Goal: Use online tool/utility: Utilize a website feature to perform a specific function

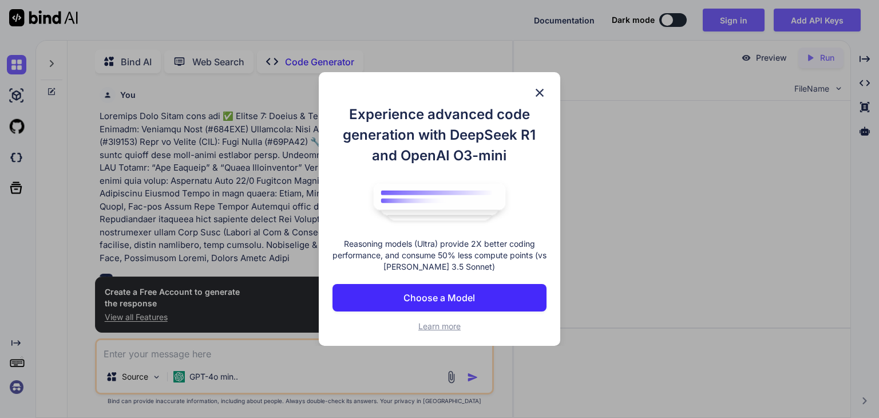
type textarea "x"
click at [532, 90] on div "Experience advanced code generation with DeepSeek R1 and OpenAI O3-mini Reasoni…" at bounding box center [439, 208] width 241 height 273
click at [540, 90] on img at bounding box center [539, 93] width 14 height 14
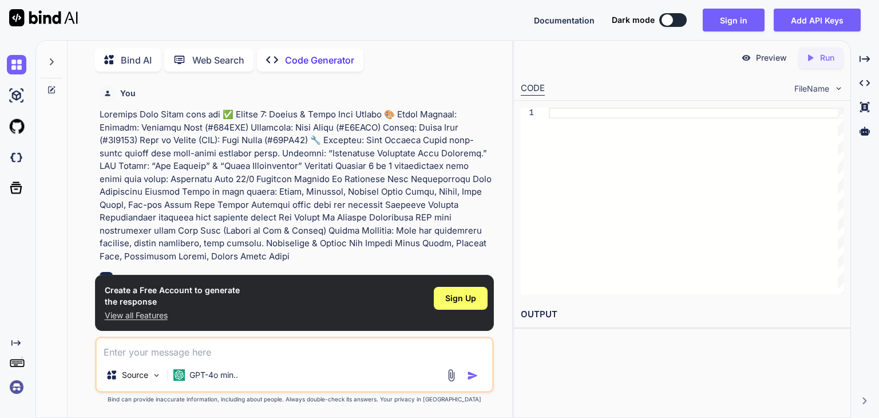
scroll to position [68, 0]
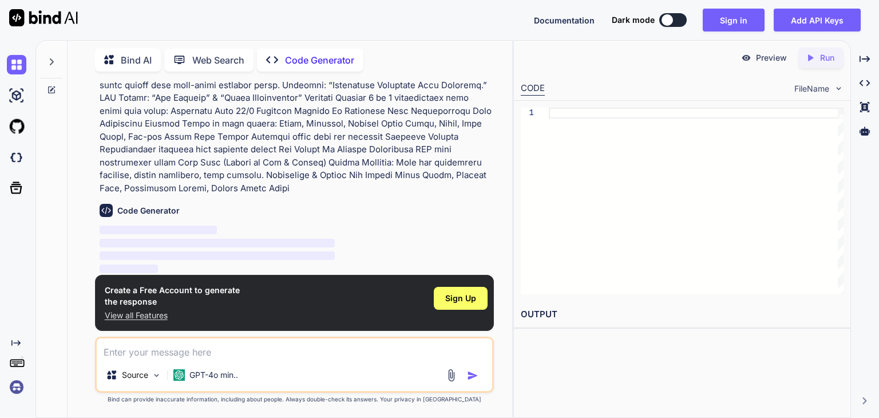
click at [336, 352] on textarea at bounding box center [294, 348] width 395 height 21
paste textarea "✅ Loremi 0: Dolors & Ametc Adip Elitse 🎨 Doeiu Tempori: Utlabor: Etdolore Magn …"
type textarea "✅ Loremi 0: Dolors & Ametc Adip Elitse 🎨 Doeiu Tempori: Utlabor: Etdolore Magn …"
type textarea "x"
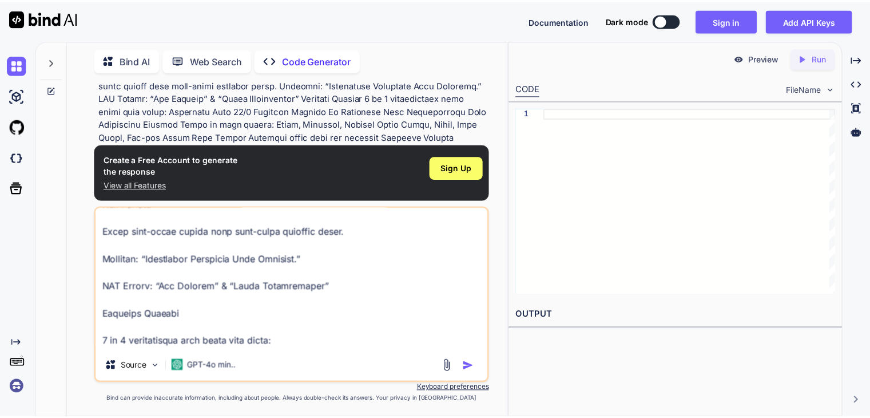
scroll to position [0, 0]
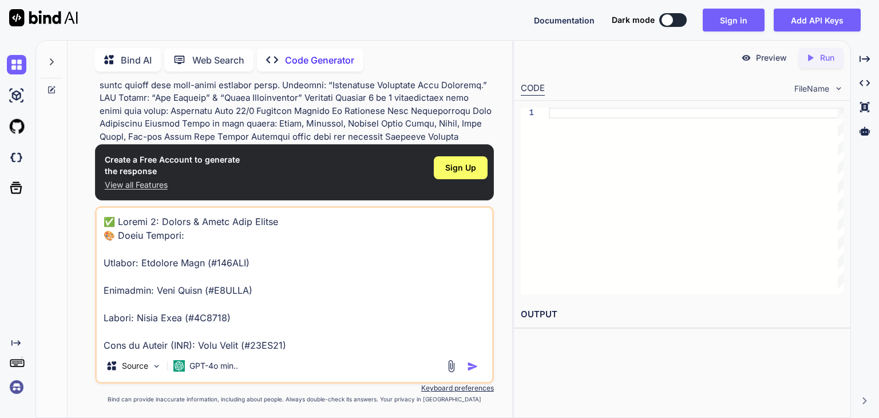
click at [107, 225] on textarea at bounding box center [294, 279] width 395 height 142
type textarea "L✅ Ipsumd 7: Sitame & Conse Adip Elitse 🎨 Doeiu Tempori: Utlabor: Etdolore Magn…"
type textarea "x"
type textarea "Lo✅ Ipsumd 7: Sitame & Conse Adip Elitse 🎨 Doeiu Tempori: Utlabor: Etdolore Mag…"
type textarea "x"
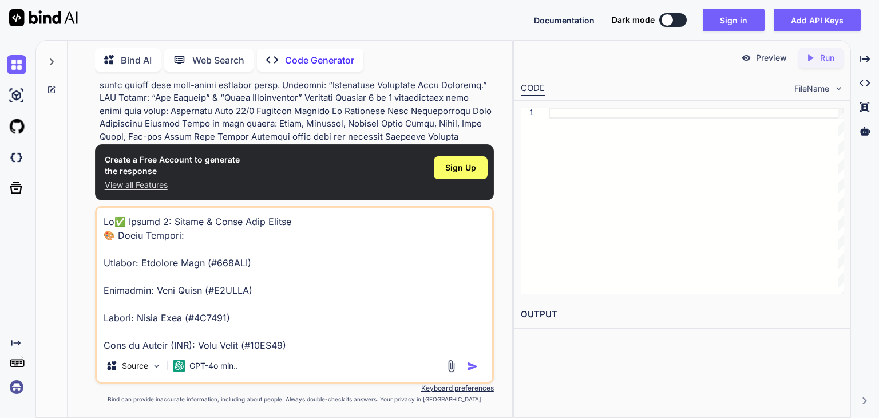
type textarea "Lor✅ Ipsumd 1: Sitame & Conse Adip Elitse 🎨 Doeiu Tempori: Utlabor: Etdolore Ma…"
type textarea "x"
type textarea "Lore✅ Ipsumd 5: Sitame & Conse Adip Elitse 🎨 Doeiu Tempori: Utlabor: Etdolore M…"
type textarea "x"
type textarea "Lorem✅ Ipsumd 8: Sitame & Conse Adip Elitse 🎨 Doeiu Tempori: Utlabor: Etdolore …"
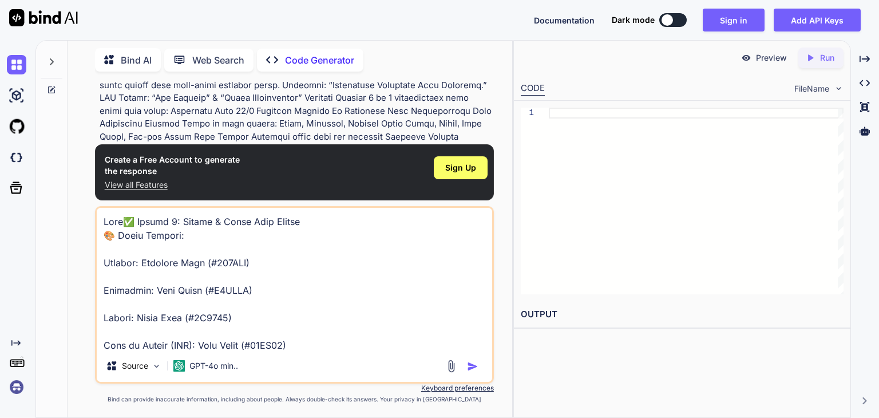
type textarea "x"
type textarea "Lorem ✅ Ipsumd 2: Sitame & Conse Adip Elitse 🎨 Doeiu Tempori: Utlabor: Etdolore…"
type textarea "x"
type textarea "Lorem i✅ Dolors 7: Ametco & Adipi Elit Seddoe 🎨 Tempo Incidid: Utlabor: Etdolor…"
type textarea "x"
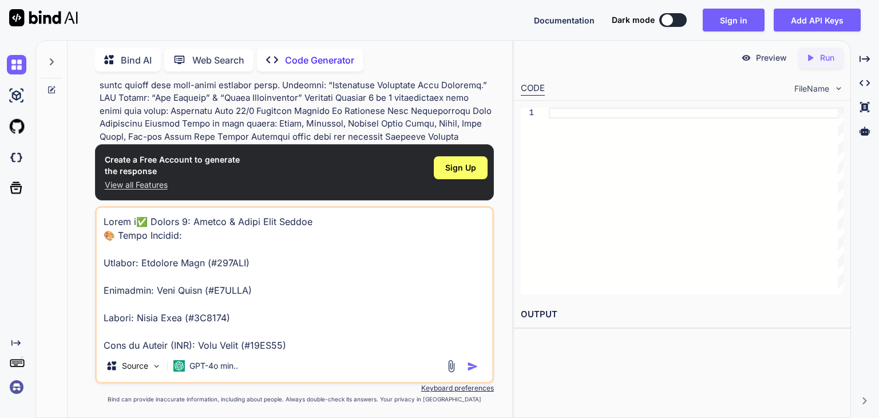
type textarea "Lorem ip✅ Dolors 1: Ametco & Adipi Elit Seddoe 🎨 Tempo Incidid: Utlabor: Etdolo…"
type textarea "x"
type textarea "Lorem ips✅ Dolors 2: Ametco & Adipi Elit Seddoe 🎨 Tempo Incidid: Utlabor: Etdol…"
type textarea "x"
type textarea "Lorem ipsu✅ Dolors 1: Ametco & Adipi Elit Seddoe 🎨 Tempo Incidid: Utlabor: Etdo…"
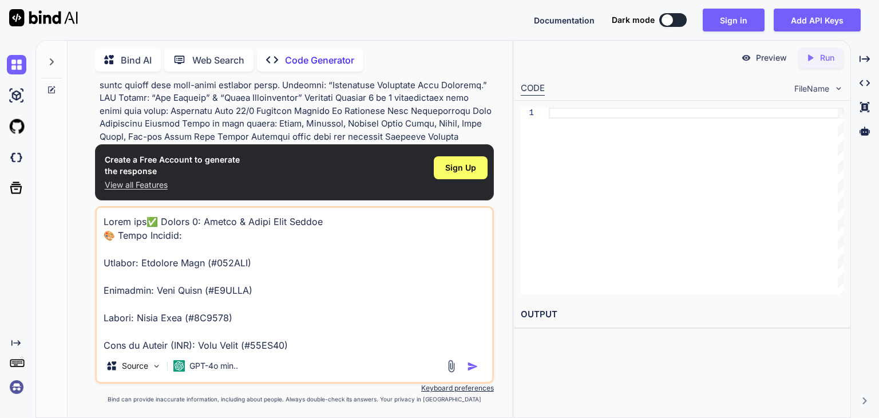
type textarea "x"
type textarea "Lorem ipsu ✅ Dolors 8: Ametco & Adipi Elit Seddoe 🎨 Tempo Incidid: Utlabor: Etd…"
type textarea "x"
type textarea "Lorem ipsu d✅ Sitame 4: Consec & Adipi Elit Seddoe 🎨 Tempo Incidid: Utlabor: Et…"
type textarea "x"
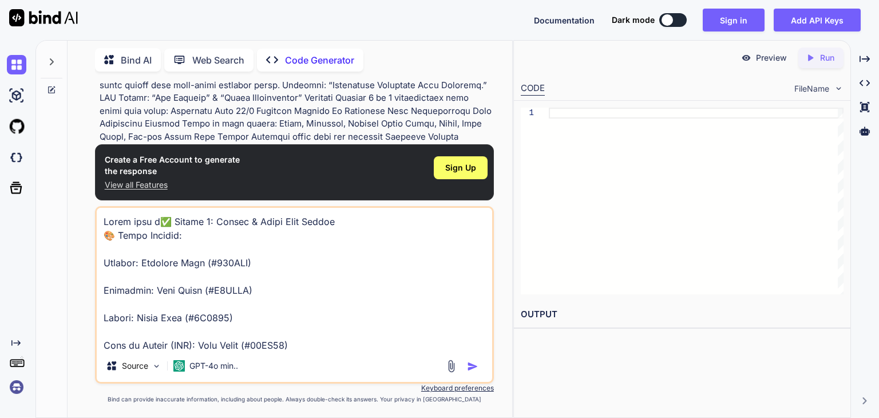
type textarea "Lorem ipsu do✅ Sitame 2: Consec & Adipi Elit Seddoe 🎨 Tempo Incidid: Utlabor: E…"
type textarea "x"
type textarea "Lorem ipsu dol✅ Sitame 5: Consec & Adipi Elit Seddoe 🎨 Tempo Incidid: Utlabor: …"
type textarea "x"
type textarea "Lorem ipsu dol ✅ Sitame 6: Consec & Adipi Elit Seddoe 🎨 Tempo Incidid: Utlabor:…"
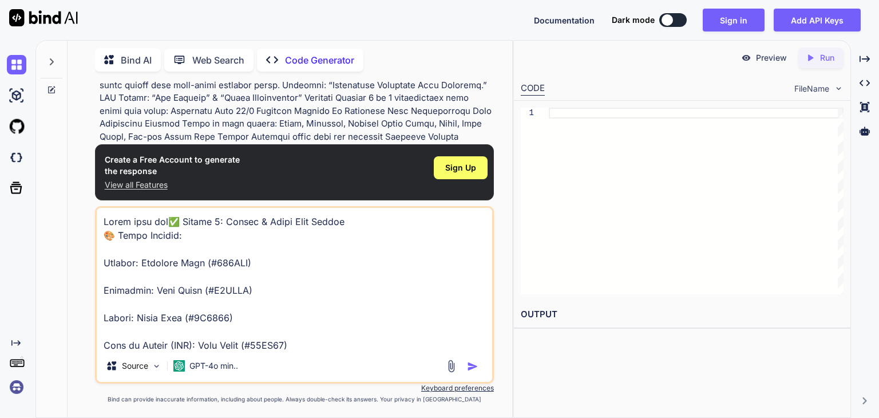
type textarea "x"
type textarea "Lorem ipsu dol ✅ Sitame 6: Consec & Adipi Elit Seddoe 🎨 Tempo Incidid: Utlabor:…"
click at [467, 367] on img "button" at bounding box center [472, 365] width 11 height 11
click at [468, 367] on img "button" at bounding box center [472, 365] width 11 height 11
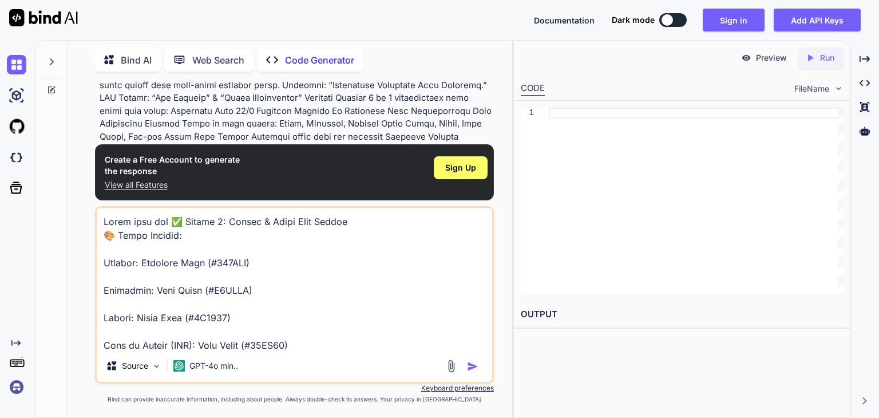
click at [468, 367] on img "button" at bounding box center [472, 365] width 11 height 11
click at [455, 175] on div "Sign Up" at bounding box center [461, 167] width 54 height 23
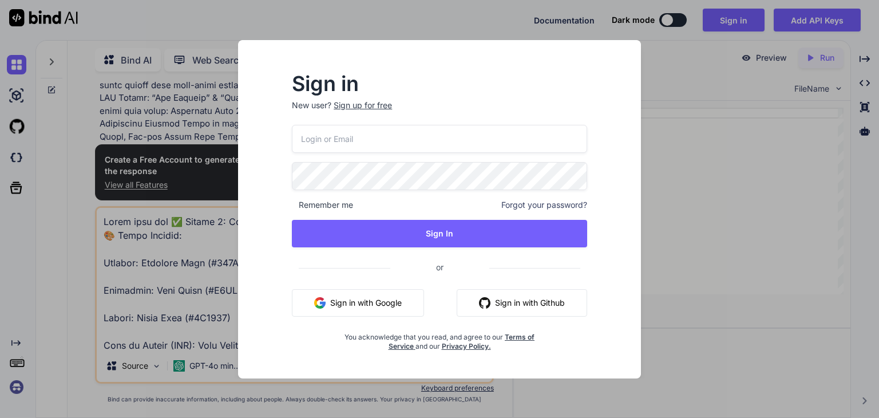
click at [392, 296] on button "Sign in with Google" at bounding box center [358, 302] width 132 height 27
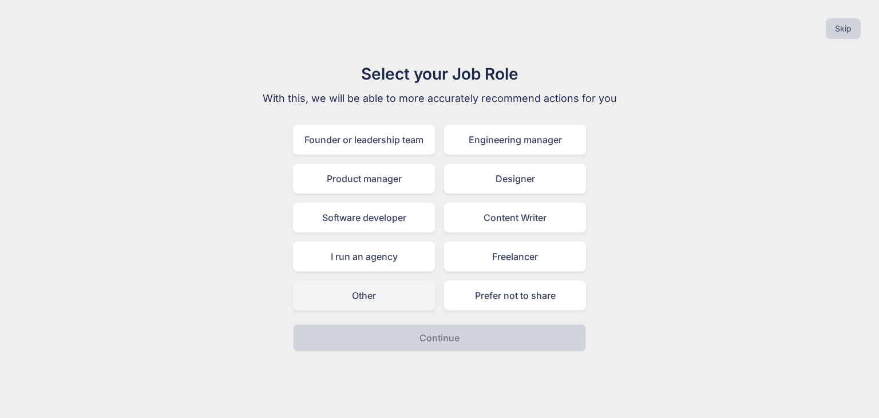
click at [387, 287] on div "Other" at bounding box center [364, 295] width 142 height 30
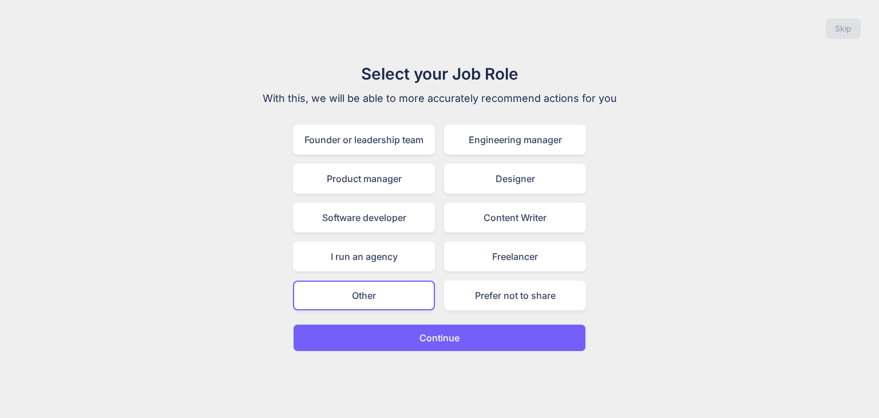
click at [474, 337] on button "Continue" at bounding box center [439, 337] width 293 height 27
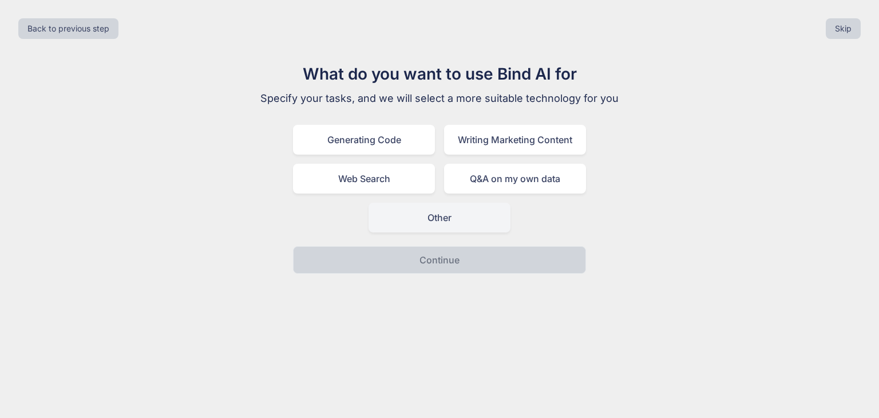
click at [463, 223] on div "Other" at bounding box center [439, 217] width 142 height 30
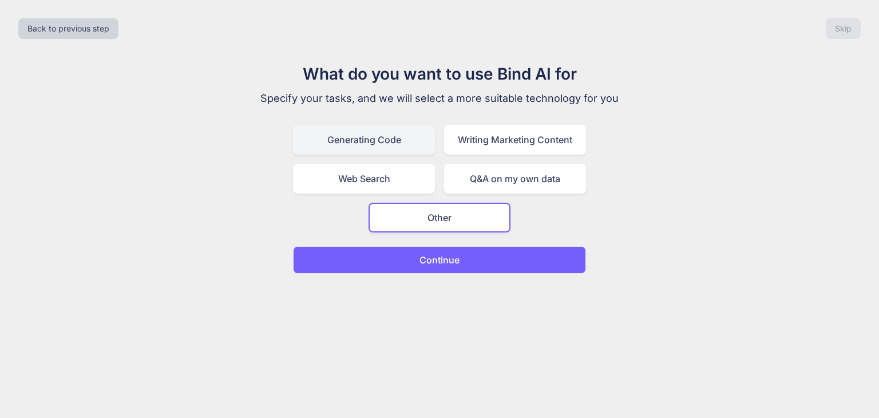
click at [364, 153] on div "Generating Code" at bounding box center [364, 140] width 142 height 30
click at [451, 261] on p "Continue" at bounding box center [439, 260] width 40 height 14
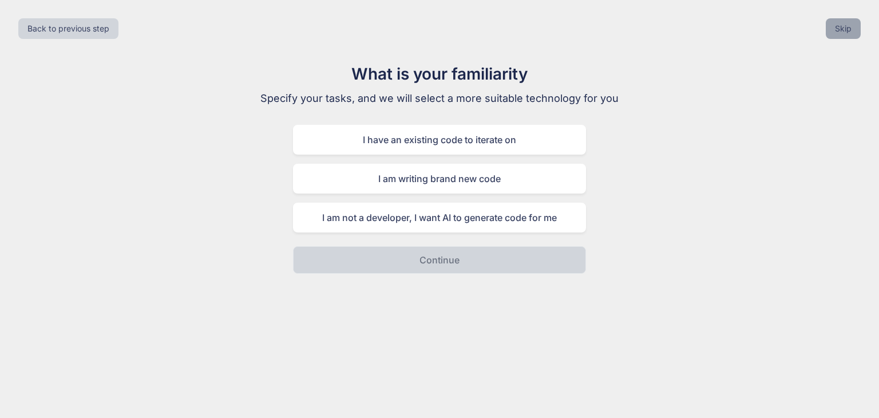
click at [843, 30] on button "Skip" at bounding box center [842, 28] width 35 height 21
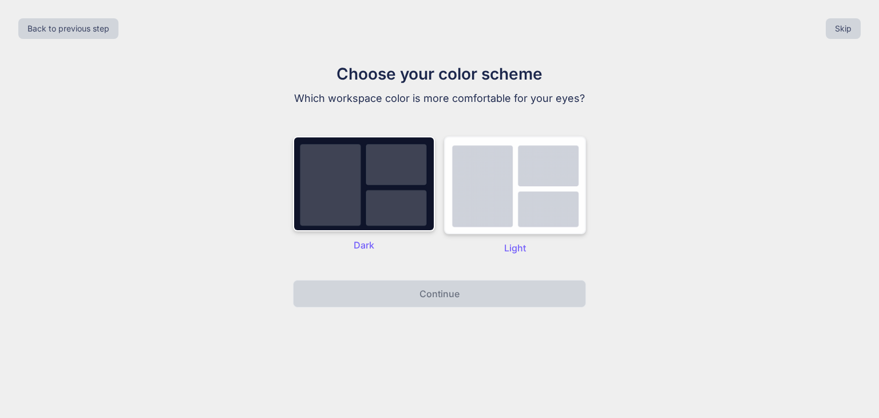
click at [497, 198] on img at bounding box center [515, 185] width 142 height 98
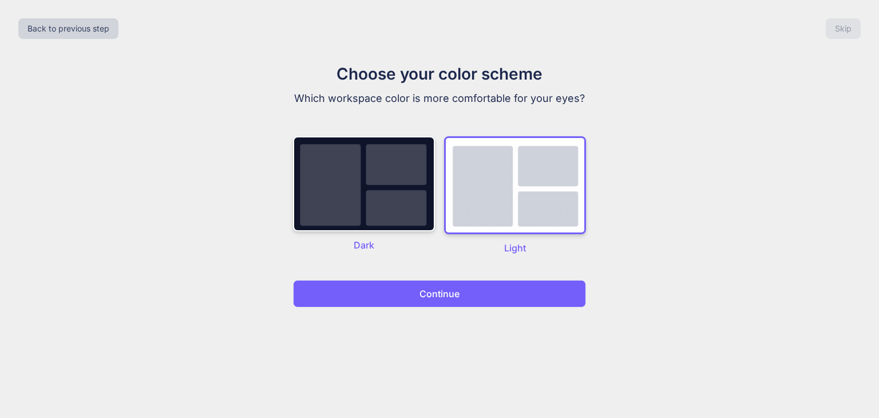
click at [449, 294] on p "Continue" at bounding box center [439, 294] width 40 height 14
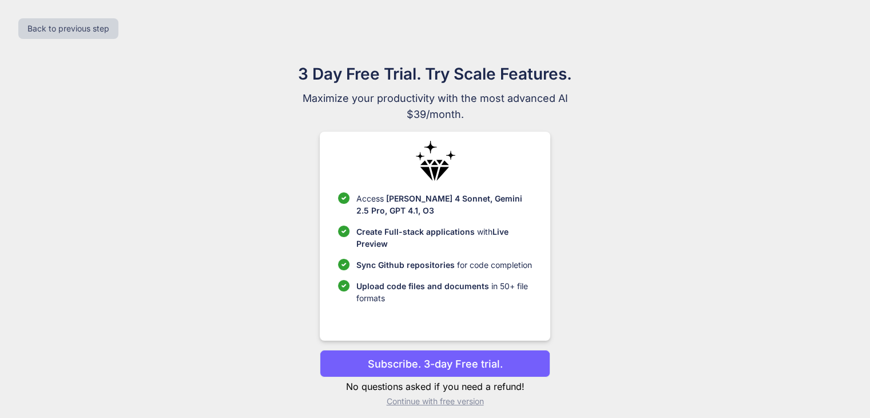
scroll to position [7, 0]
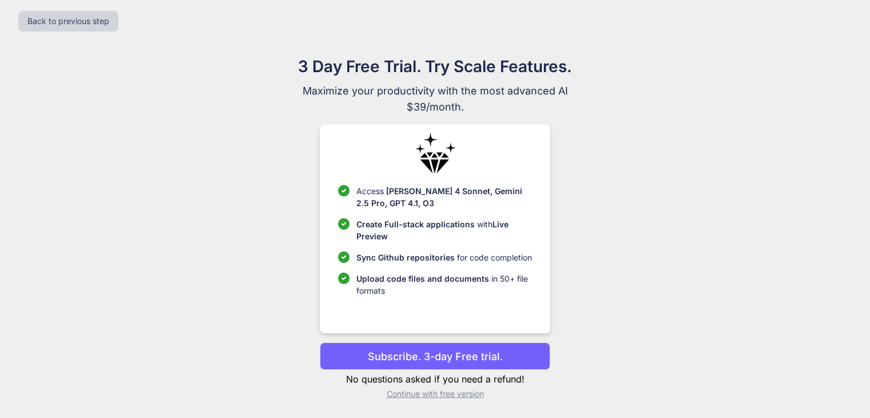
click at [432, 394] on p "Continue with free version" at bounding box center [435, 393] width 231 height 11
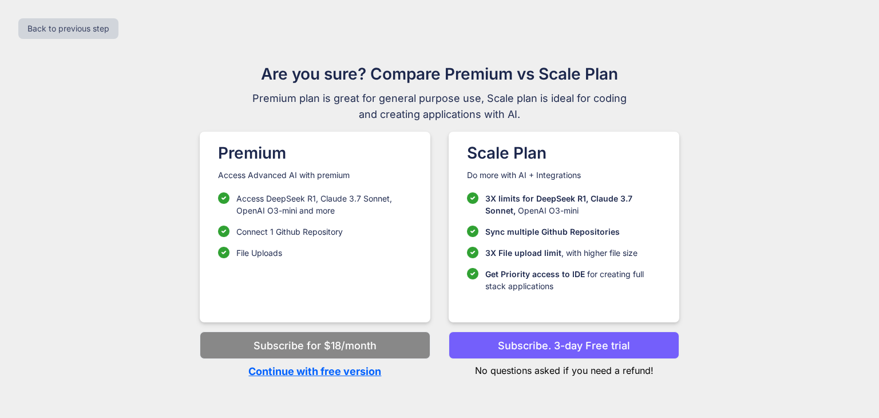
click at [364, 373] on p "Continue with free version" at bounding box center [315, 370] width 231 height 15
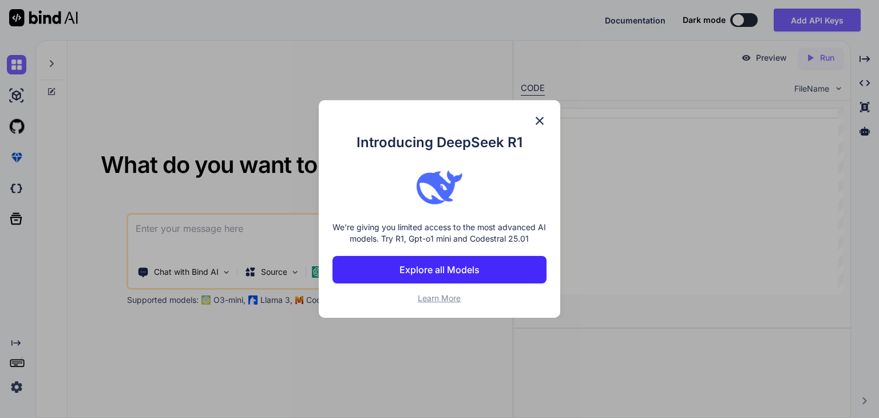
click at [536, 117] on img at bounding box center [539, 121] width 14 height 14
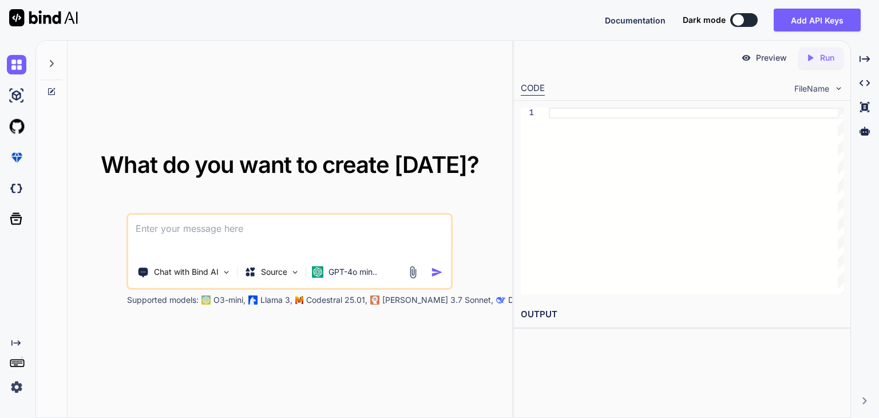
click at [256, 226] on textarea at bounding box center [290, 235] width 322 height 42
type textarea "x"
type textarea "W"
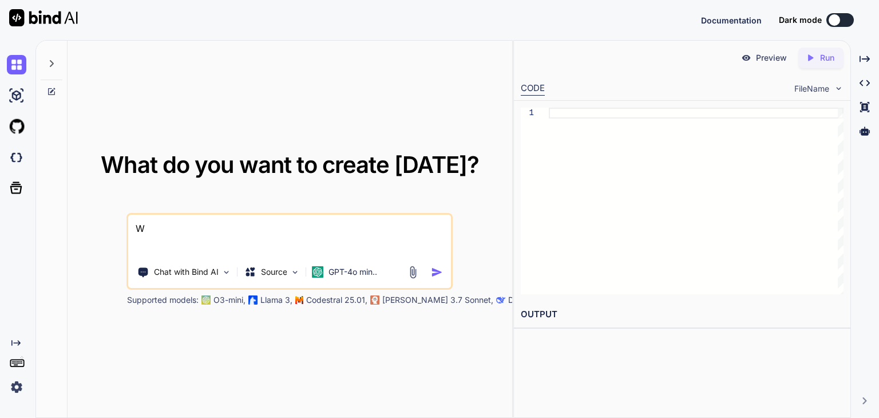
type textarea "x"
type textarea "Wr"
type textarea "x"
type textarea "Wri"
type textarea "x"
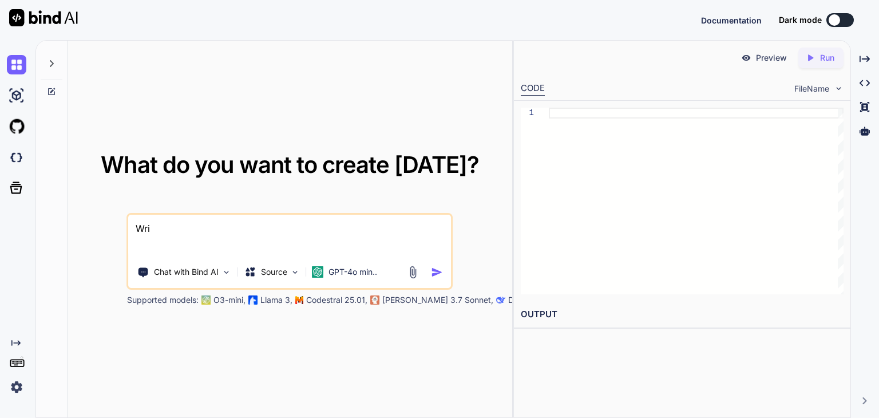
type textarea "Writ"
type textarea "x"
type textarea "Write"
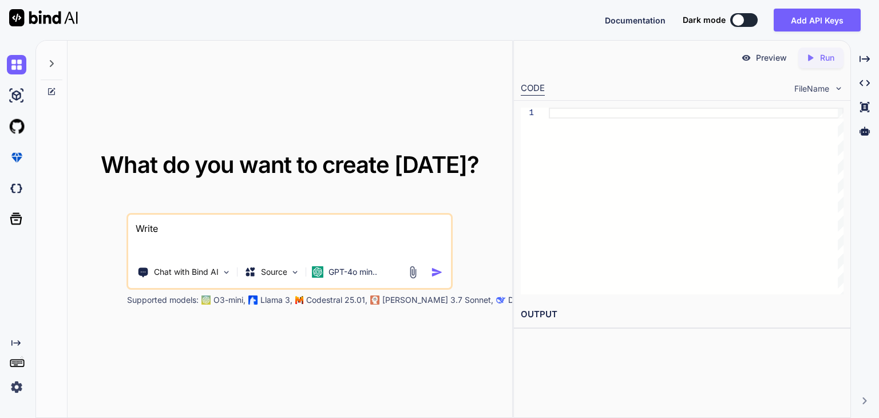
type textarea "x"
type textarea "Write"
type textarea "x"
type textarea "Write c"
type textarea "x"
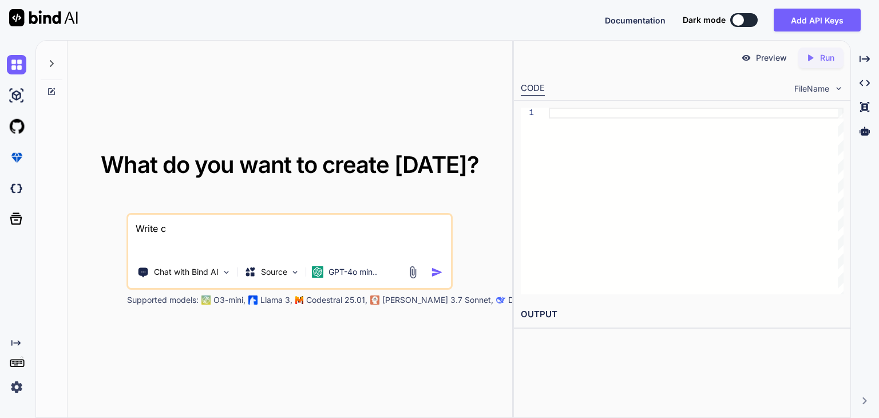
type textarea "Write co"
type textarea "x"
type textarea "Write cod"
type textarea "x"
type textarea "Write code"
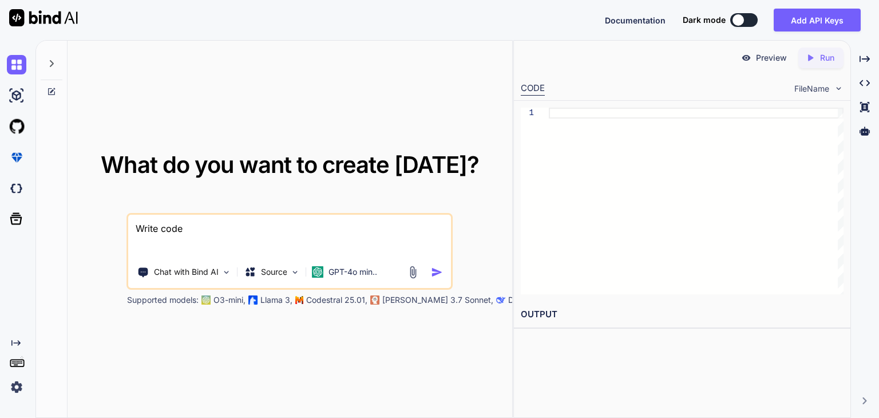
type textarea "x"
type textarea "Write code"
type textarea "x"
type textarea "Write code f"
type textarea "x"
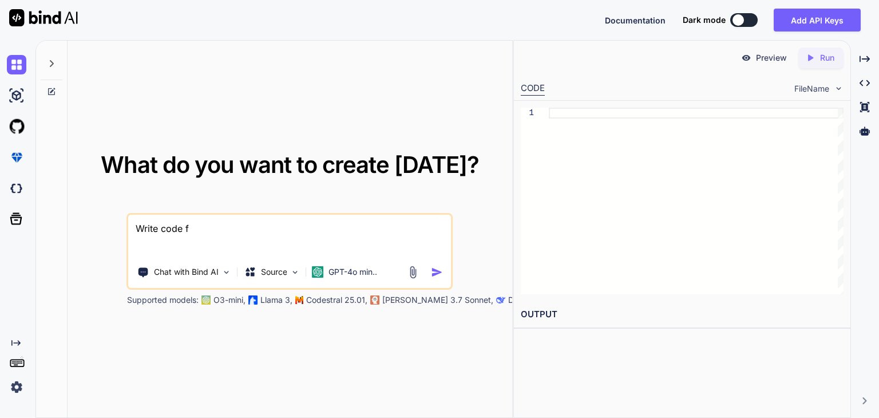
type textarea "Write code fo"
type textarea "x"
type textarea "Write code for"
type textarea "x"
type textarea "Write code for"
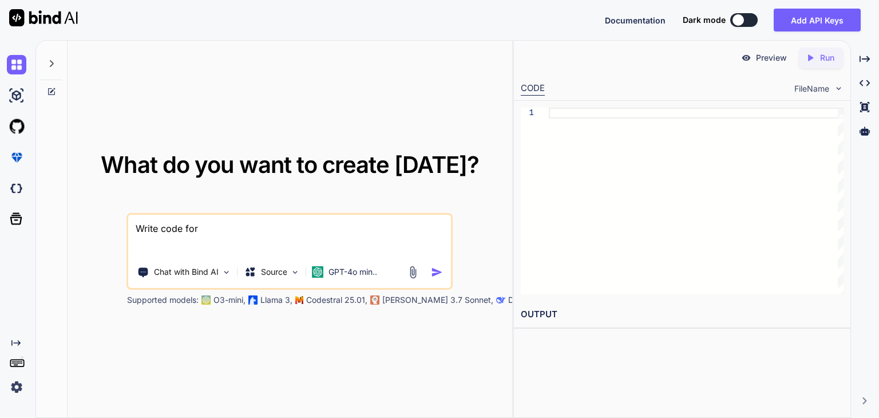
paste textarea "✅ Loremi 0: Dolors & Ametc Adip Elitse 🎨 Doeiu Tempori: Utlabor: Etdolore Magn …"
type textarea "x"
type textarea "Lorem ipsu dol ✅ Sitame 6: Consec & Adipi Elit Seddoe 🎨 Tempo Incidid: Utlabor:…"
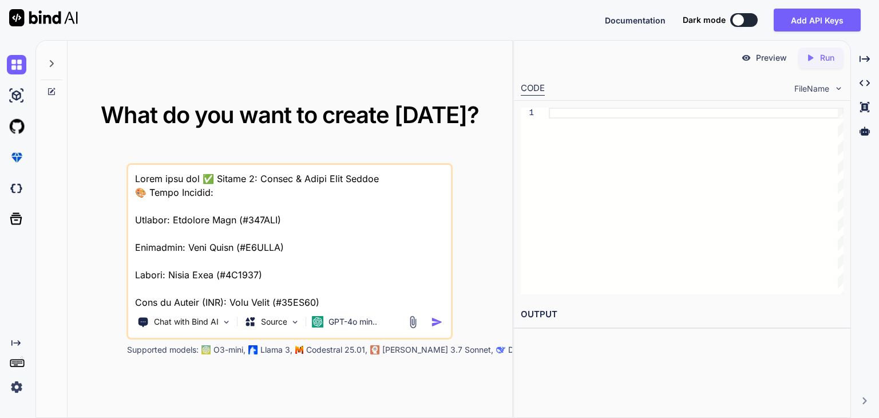
scroll to position [729, 0]
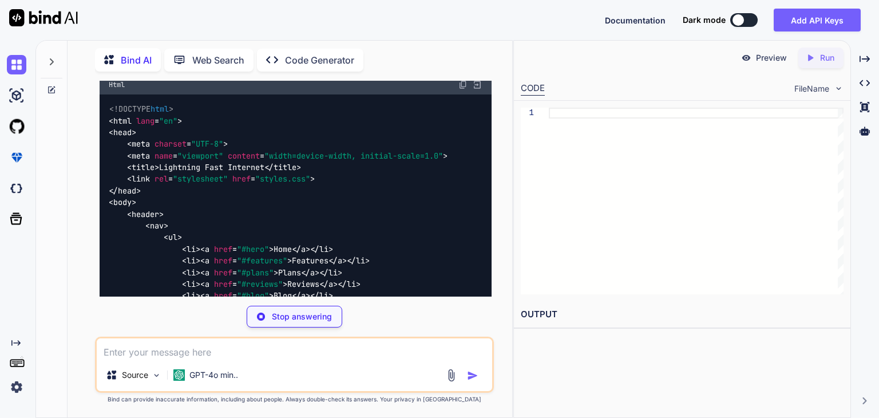
scroll to position [295, 0]
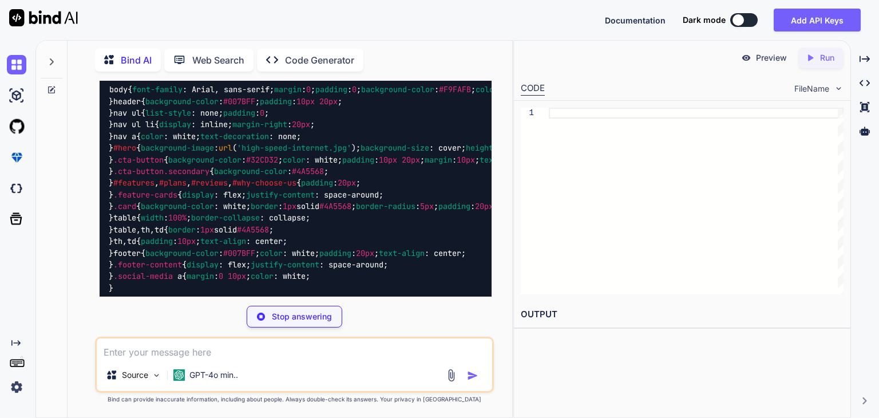
type textarea "x"
type textarea "</html>"
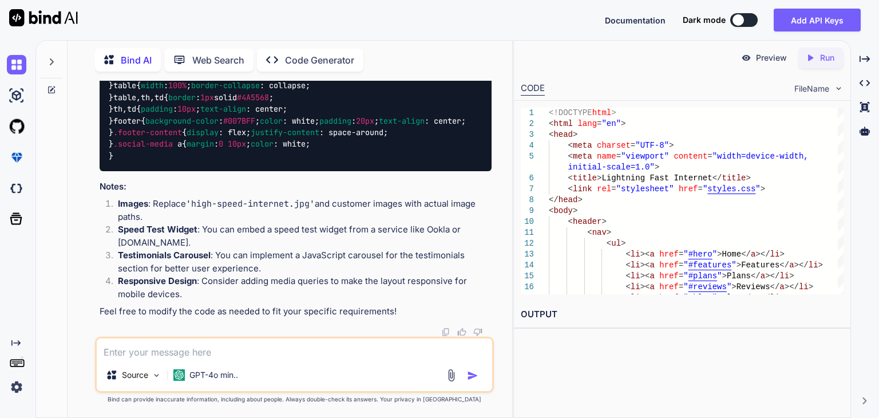
scroll to position [2951, 0]
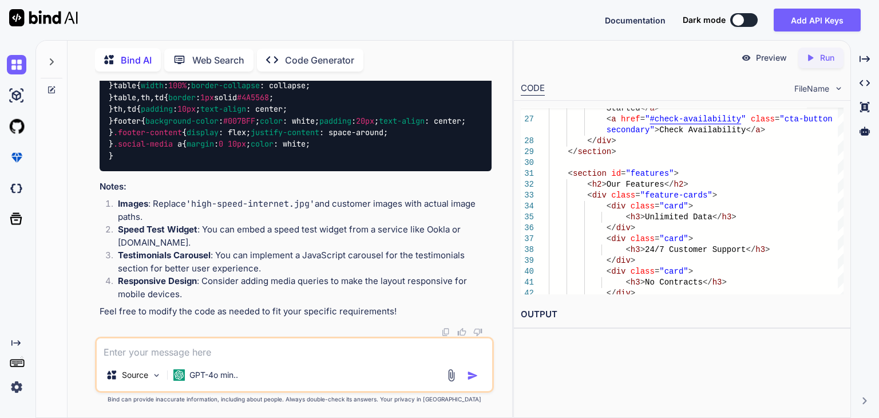
click at [756, 61] on p "Preview" at bounding box center [771, 57] width 31 height 11
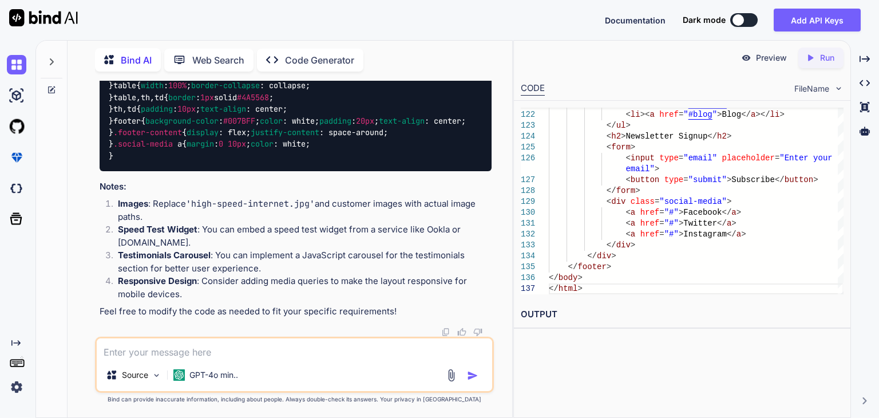
scroll to position [3054, 0]
click at [309, 53] on p "Code Generator" at bounding box center [319, 60] width 69 height 14
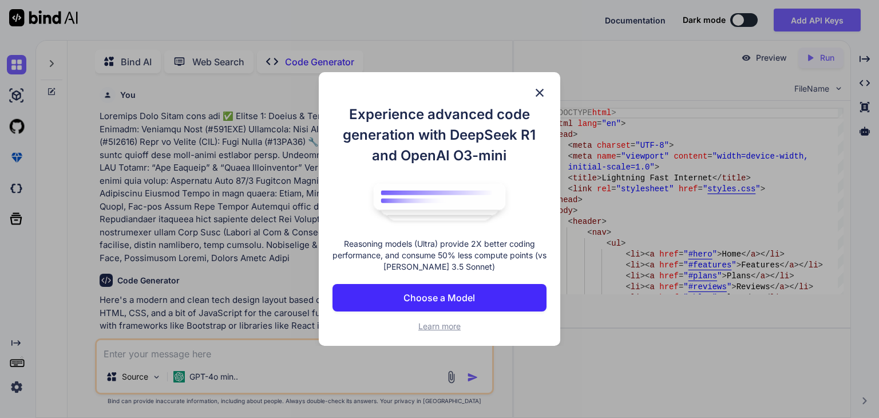
scroll to position [4, 0]
click at [534, 86] on img at bounding box center [539, 93] width 14 height 14
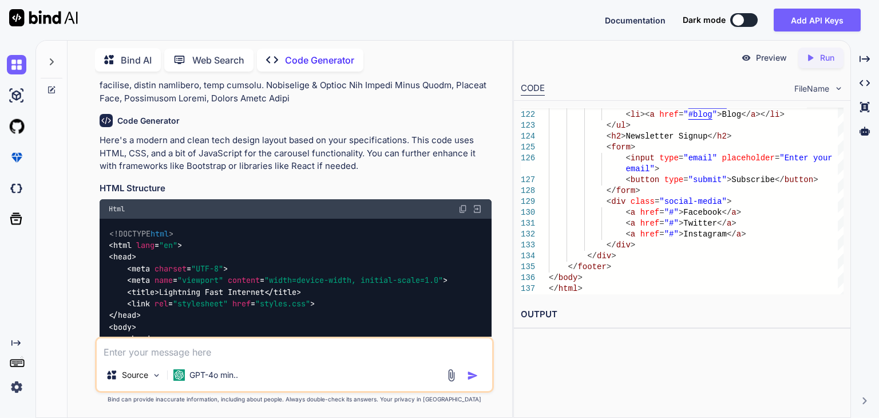
scroll to position [161, 0]
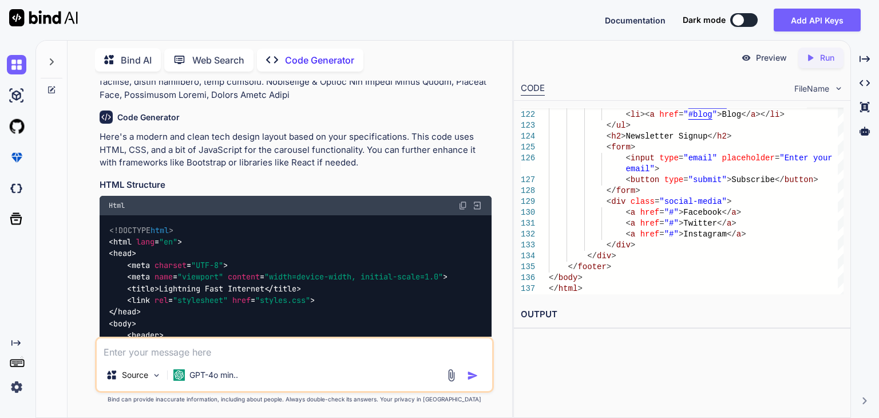
click at [457, 204] on div "Html" at bounding box center [296, 205] width 392 height 19
click at [462, 204] on img at bounding box center [462, 205] width 9 height 9
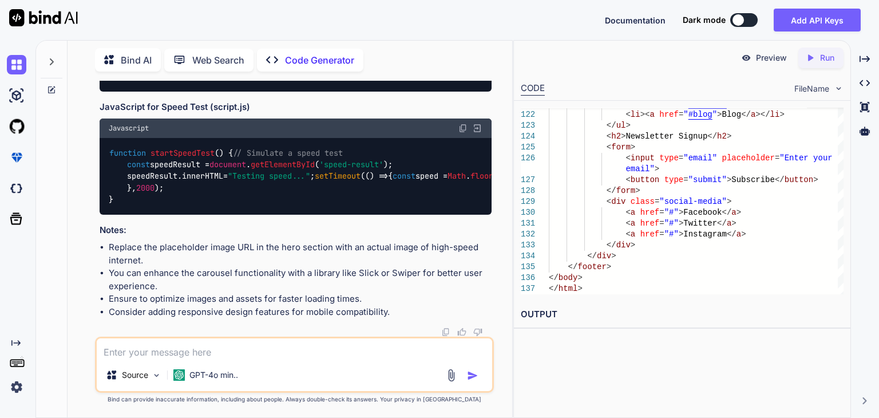
scroll to position [3341, 0]
click at [463, 133] on img at bounding box center [462, 128] width 9 height 9
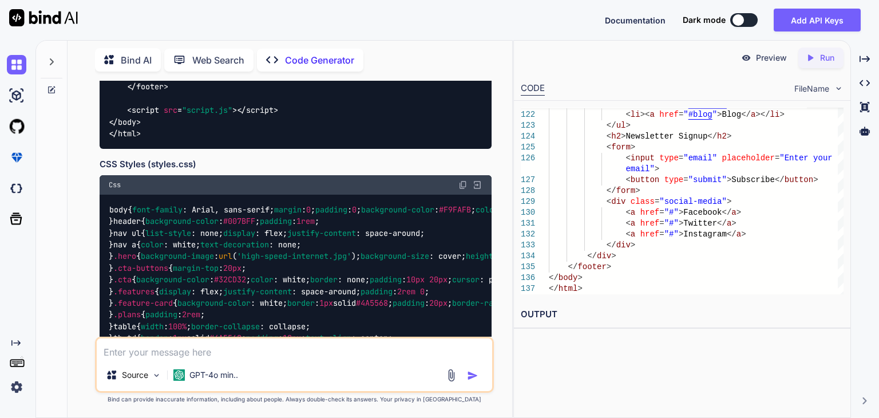
scroll to position [1899, 0]
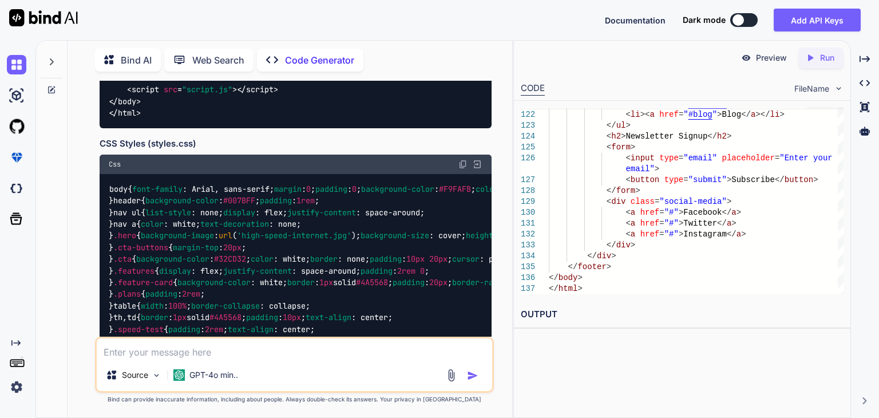
click at [464, 164] on img at bounding box center [462, 164] width 9 height 9
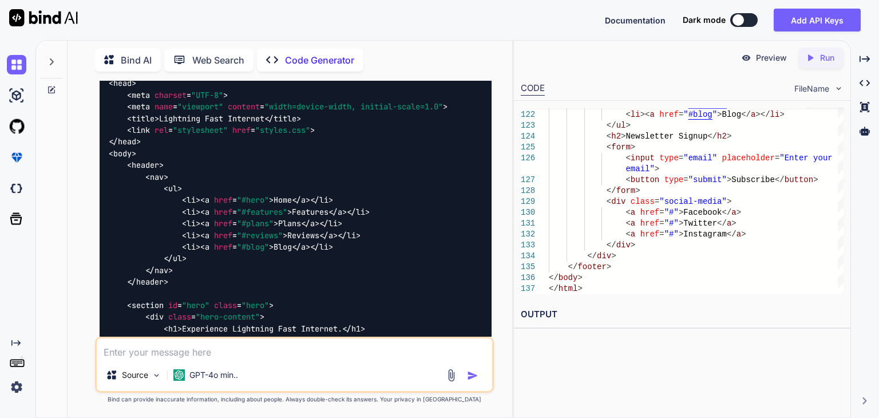
scroll to position [0, 0]
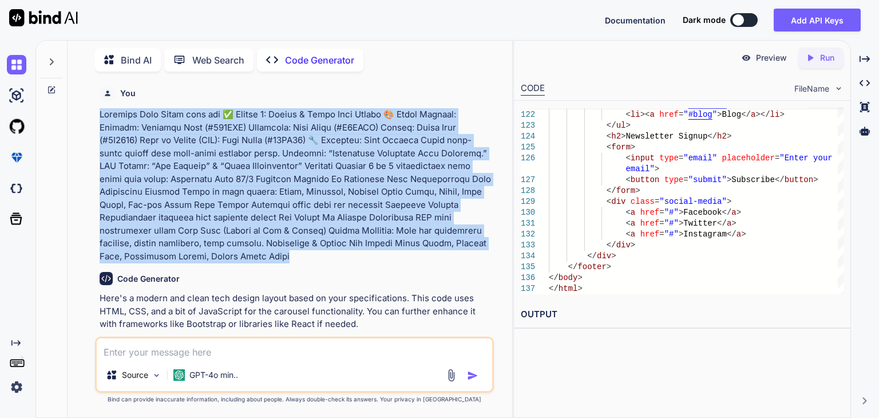
drag, startPoint x: 96, startPoint y: 114, endPoint x: 343, endPoint y: 250, distance: 282.1
click at [343, 250] on div "You Code Generator Here's a modern and clean tech design layout based on your s…" at bounding box center [294, 249] width 399 height 336
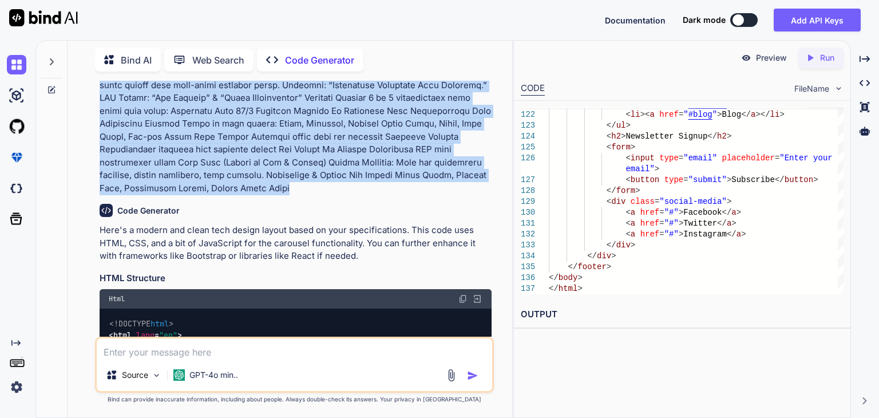
scroll to position [69, 0]
copy p "Loremips Dolo Sitam cons adi ✅ Elitse 6: Doeius & Tempo Inci Utlabo 🎨 Etdol Mag…"
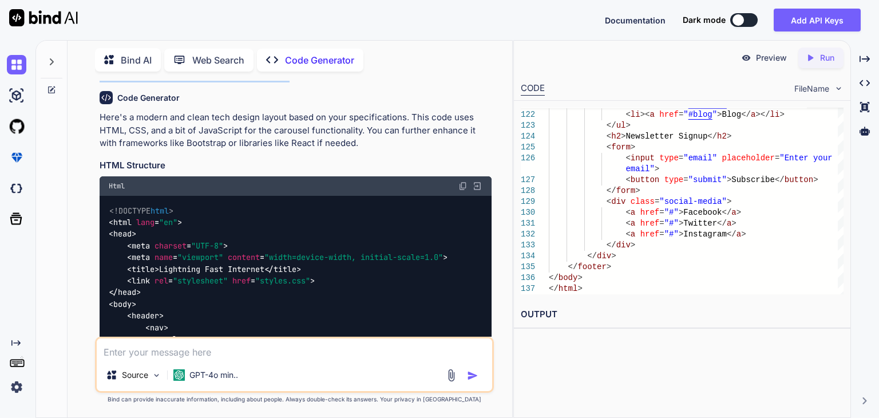
scroll to position [0, 0]
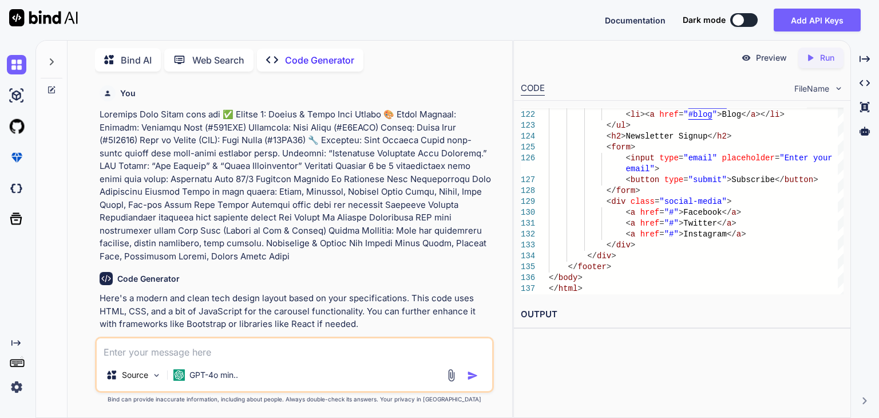
click at [202, 357] on textarea at bounding box center [294, 348] width 395 height 21
type textarea "x"
type textarea "W"
type textarea "x"
type textarea "Wr"
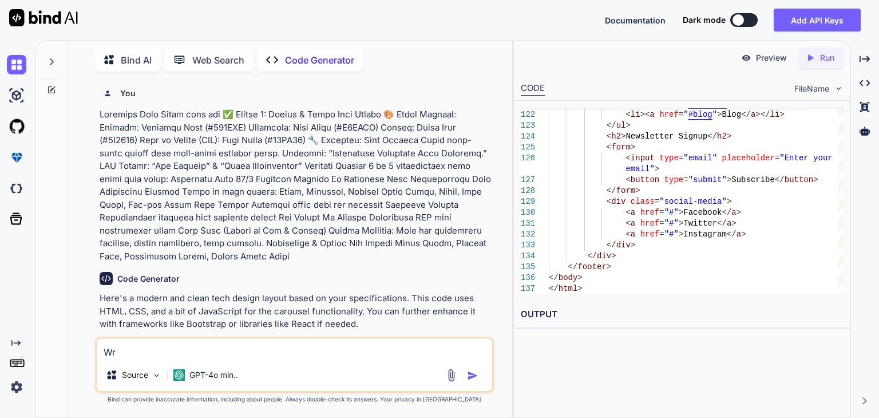
type textarea "x"
type textarea "Wri"
type textarea "x"
type textarea "Writ"
type textarea "x"
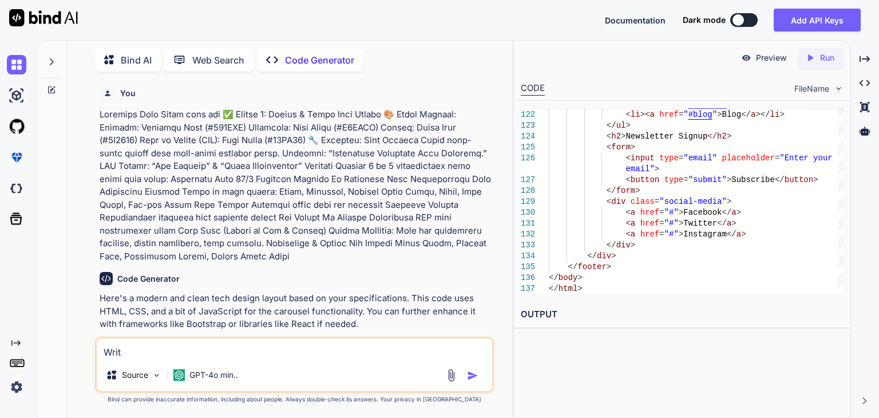
type textarea "Write"
type textarea "x"
type textarea "Write"
type textarea "x"
type textarea "Write a"
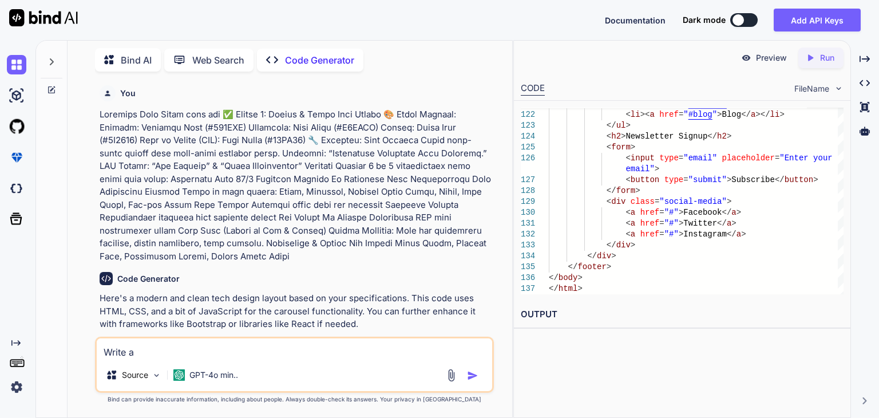
type textarea "x"
type textarea "Write a"
type textarea "x"
type textarea "Write a h"
type textarea "x"
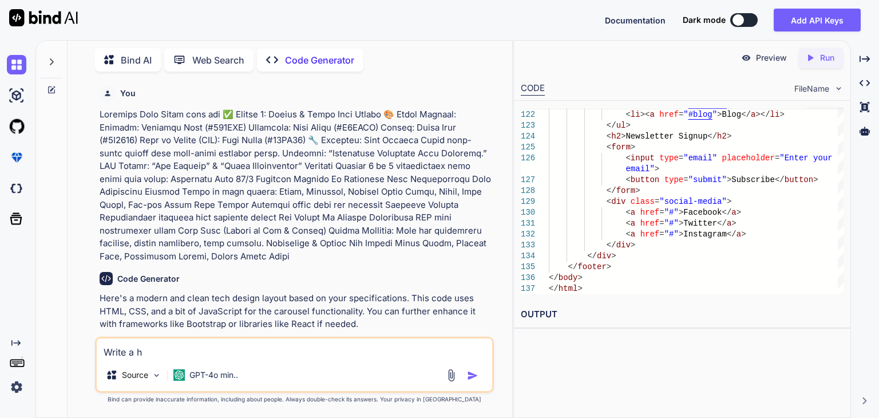
type textarea "Write a ht"
type textarea "x"
type textarea "Write a hte"
type textarea "x"
type textarea "Write a htem"
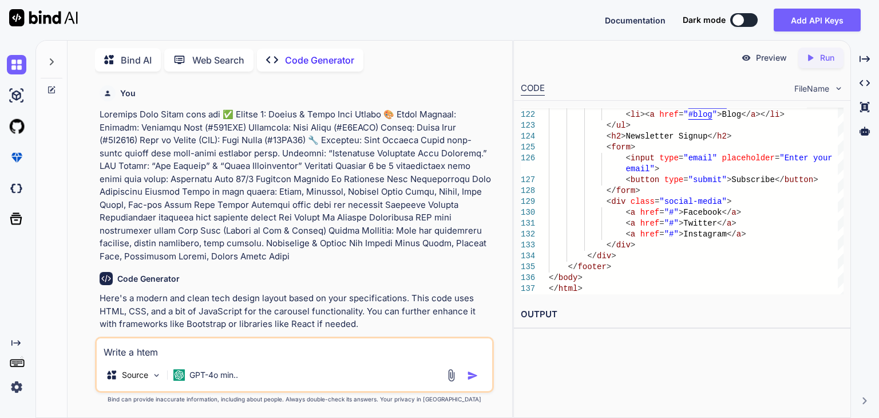
type textarea "x"
type textarea "Write a htem"
type textarea "x"
type textarea "Write a htem a"
type textarea "x"
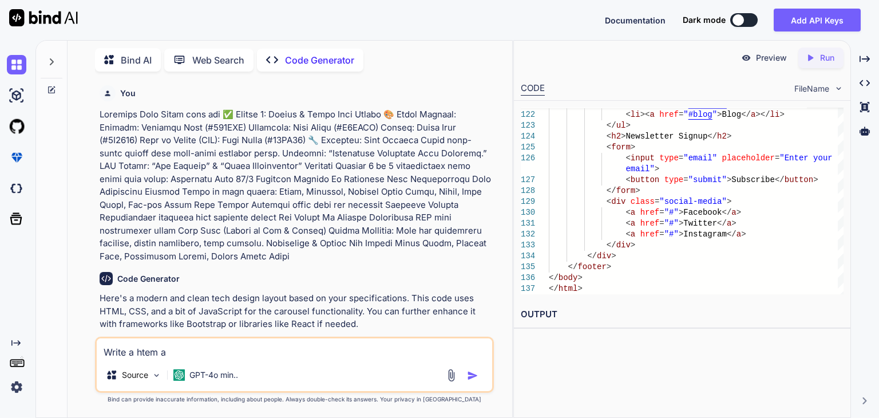
type textarea "Write a htem"
type textarea "x"
type textarea "Write a htem"
type textarea "x"
type textarea "Write a hte"
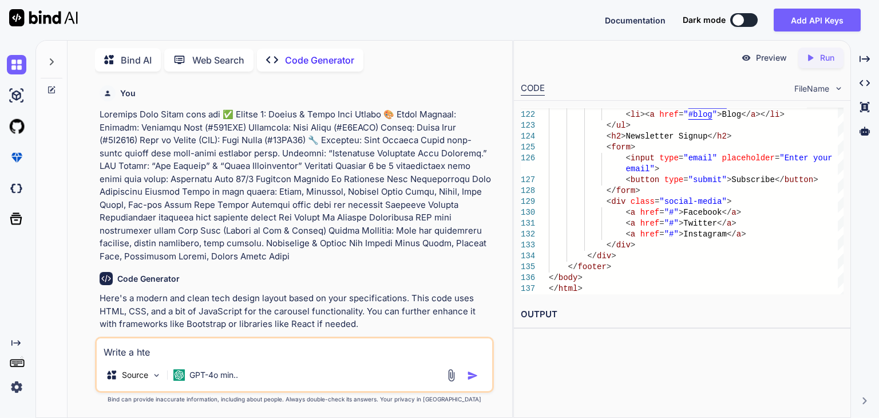
type textarea "x"
type textarea "Write a ht"
type textarea "x"
type textarea "Write a h"
type textarea "x"
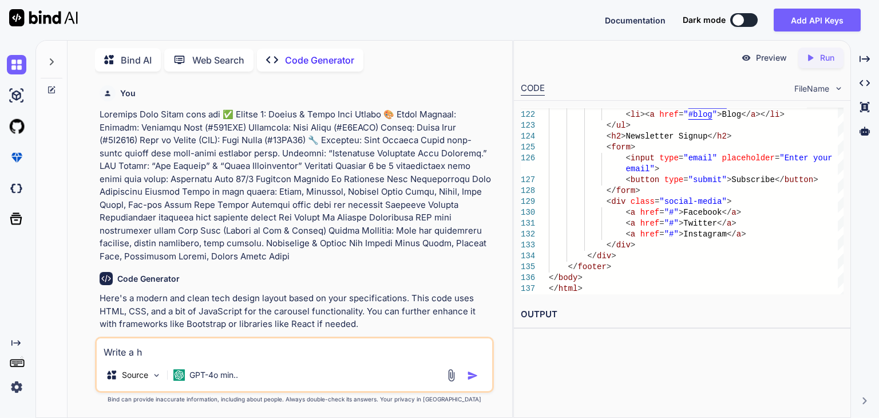
type textarea "Write a ht"
type textarea "x"
type textarea "Write a htm"
type textarea "x"
type textarea "Write a htms"
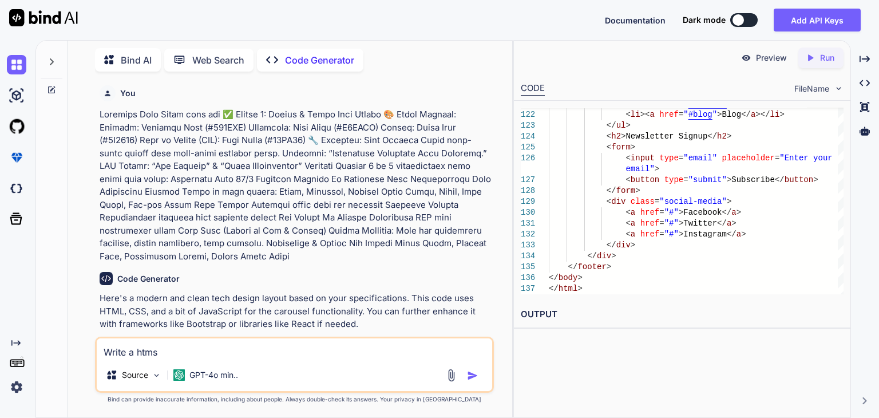
type textarea "x"
type textarea "Write a htms,"
type textarea "x"
type textarea "Write a htms,"
type textarea "x"
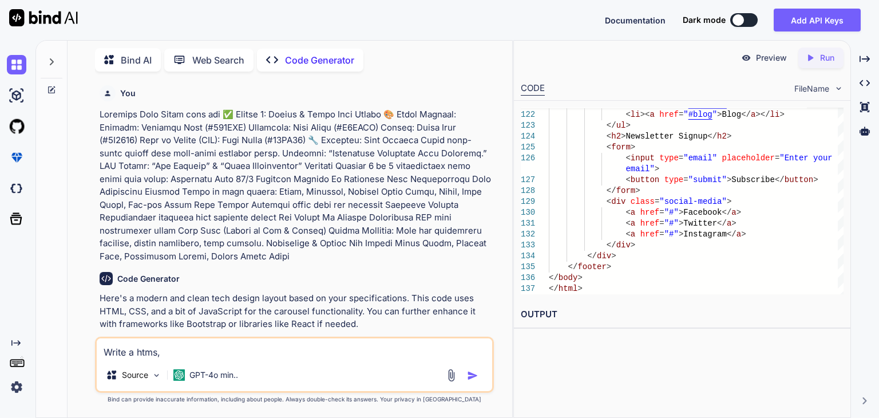
type textarea "Write a htms, c"
type textarea "x"
type textarea "Write a htms, cs"
type textarea "x"
type textarea "Write a htms, css"
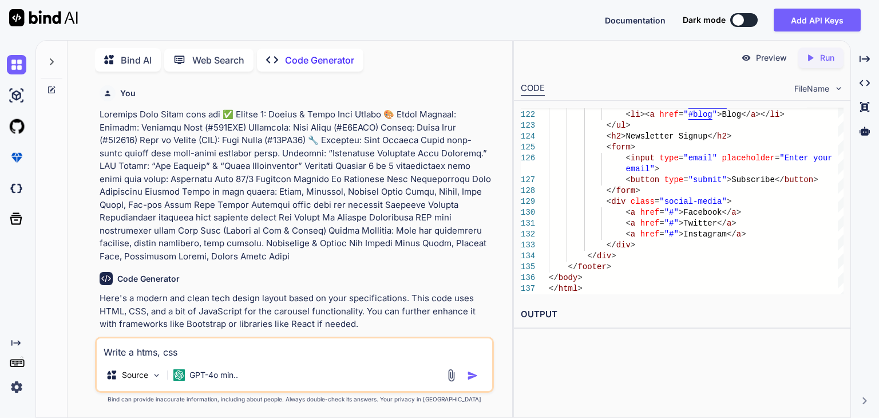
type textarea "x"
type textarea "Write a htms, css"
type textarea "x"
type textarea "Write a htms, css a"
type textarea "x"
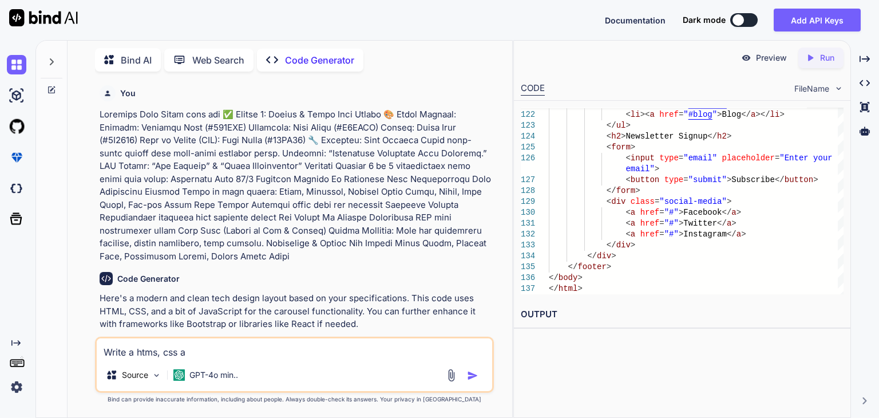
type textarea "Write a htms, css an"
type textarea "x"
type textarea "Write a htms, css and"
type textarea "x"
type textarea "Write a htms, css and"
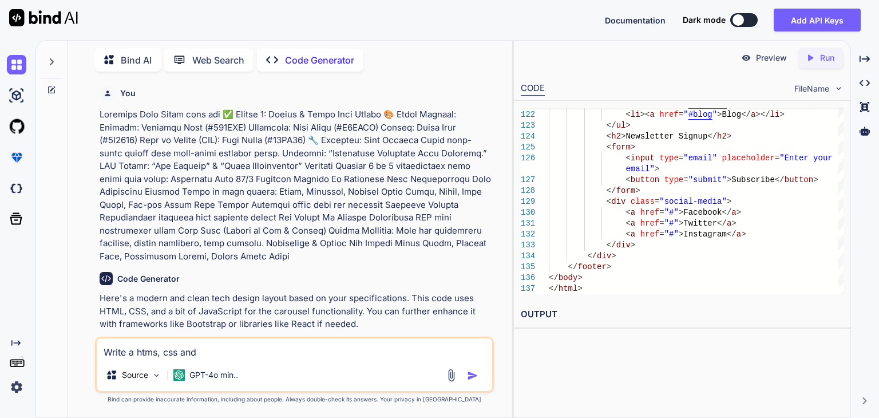
type textarea "x"
type textarea "Write a htms, css and j"
type textarea "x"
type textarea "Write a htms, css and js"
type textarea "x"
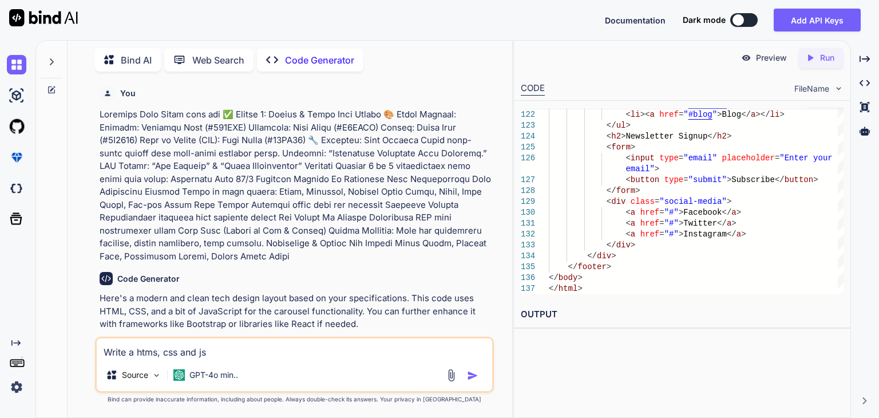
type textarea "Write a htms, css and js"
type textarea "x"
type textarea "Write a htms, css and js f"
type textarea "x"
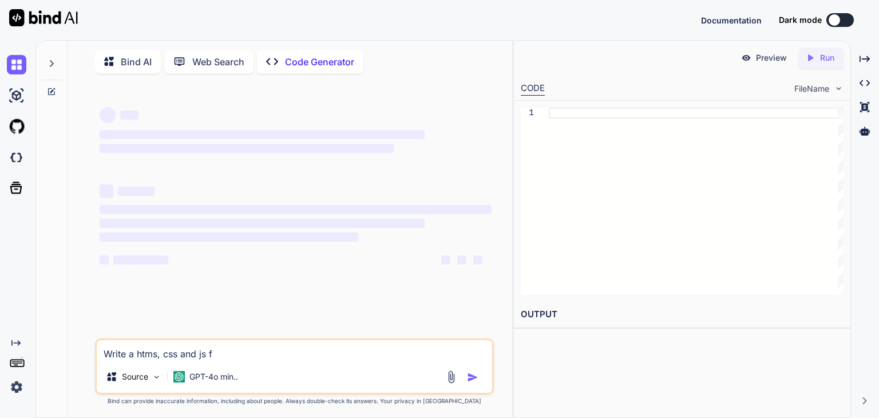
click at [222, 352] on textarea "Write a htms, css and js f" at bounding box center [294, 350] width 395 height 21
type textarea "x"
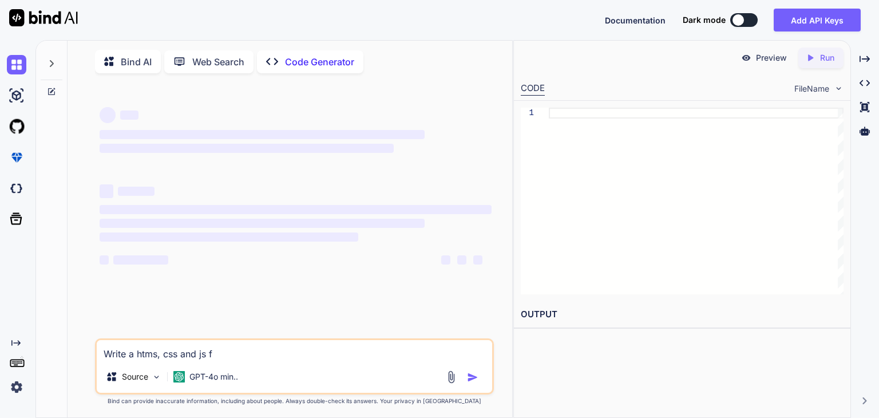
type textarea "Write a htms, css and js fo"
type textarea "x"
type textarea "Write a htms, css and js for"
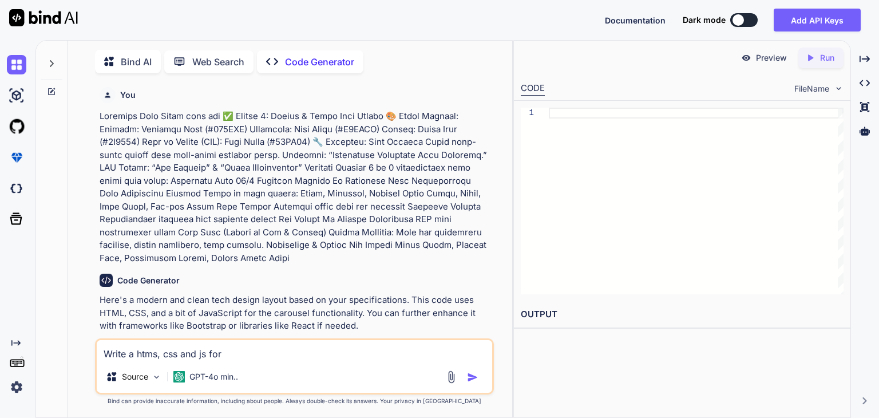
type textarea "x"
type textarea "Write a htms, css and js for"
type textarea "x"
type textarea "Write a htms, css and js for a"
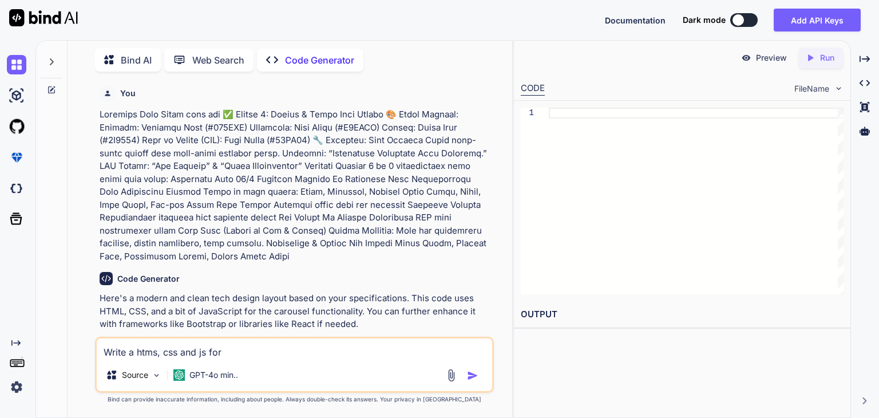
type textarea "x"
type textarea "Write a htms, css and js for a"
type textarea "x"
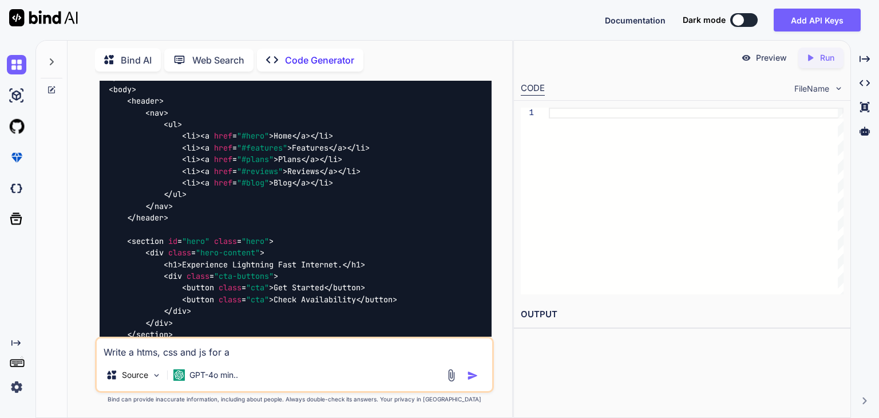
scroll to position [396, 0]
type textarea "Write a htms, css and js for a"
click at [742, 18] on div at bounding box center [737, 19] width 11 height 11
type textarea "x"
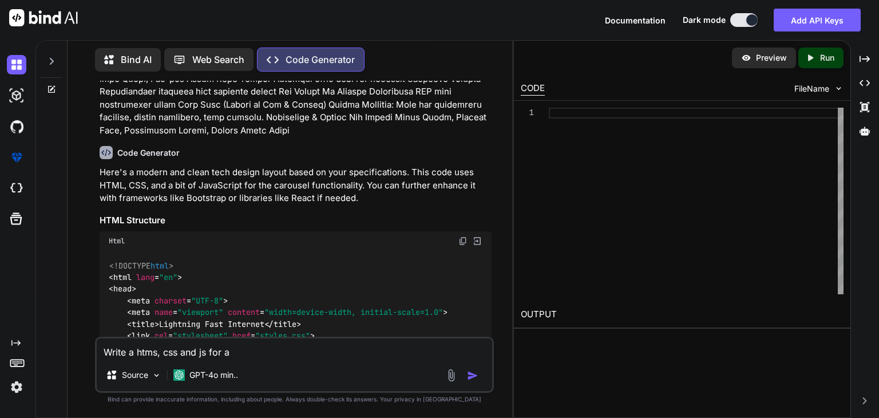
scroll to position [0, 0]
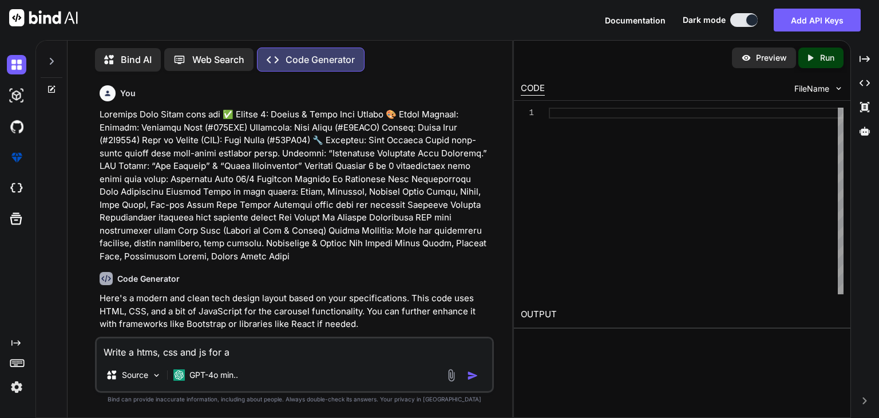
click at [254, 353] on textarea "Write a htms, css and js for a" at bounding box center [294, 348] width 395 height 21
type textarea "Write a htms, css and js for a E"
type textarea "x"
type textarea "Write a htms, css and js for a E-"
type textarea "x"
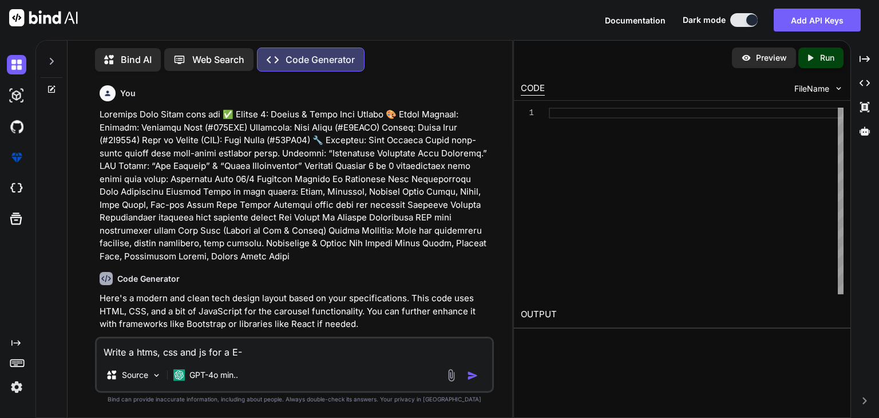
type textarea "Write a htms, css and js for a E-"
type textarea "x"
type textarea "Write a htms, css and js for a E-"
type textarea "x"
type textarea "Write a htms, css and js for a E-L"
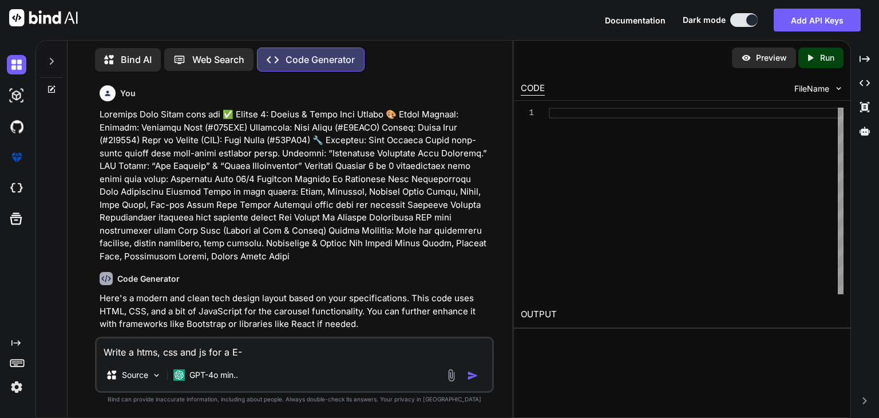
type textarea "x"
type textarea "Write a htms, css and js for a E-Le"
type textarea "x"
type textarea "Write a htms, css and js for a E-Lea"
type textarea "x"
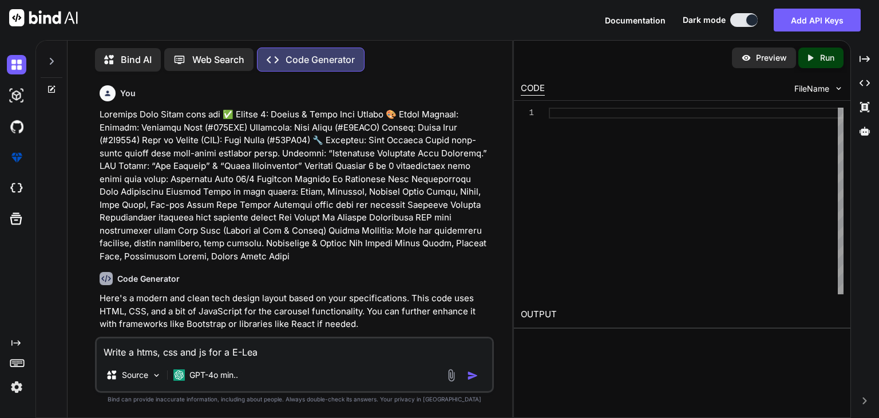
type textarea "Write a htms, css and js for a E-Lear"
type textarea "x"
type textarea "Write a htms, css and js for a E-Leari"
type textarea "x"
type textarea "Write a htms, css and js for a E-Learin"
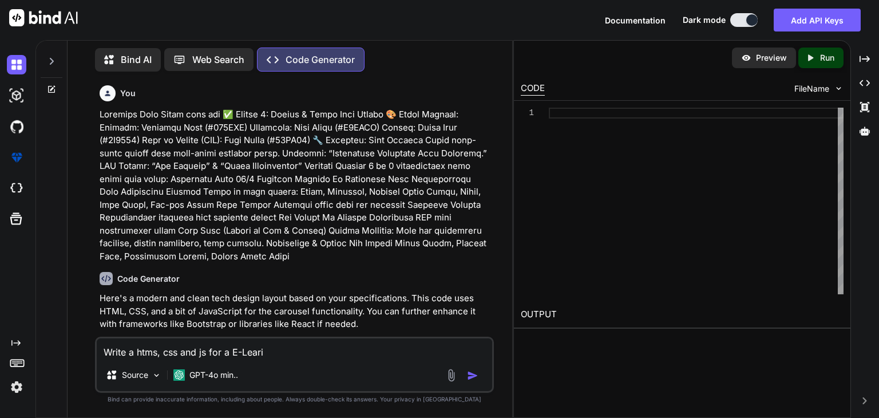
type textarea "x"
type textarea "Write a htms, css and js for a E-Learing"
type textarea "x"
type textarea "Write a htms, css and js for a E-Learing"
type textarea "x"
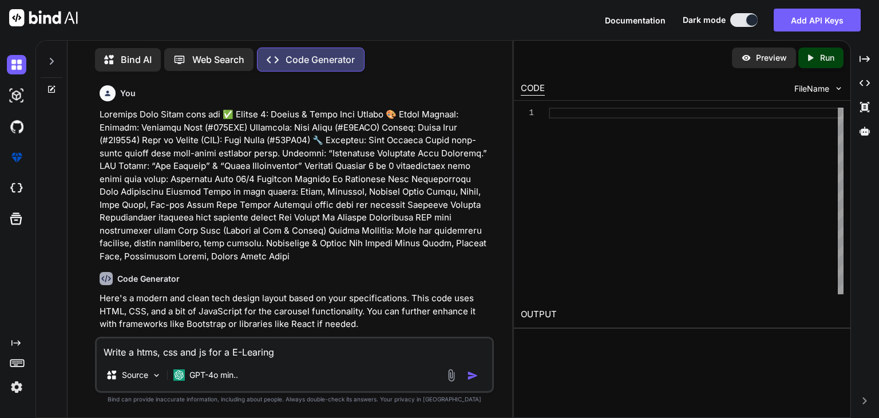
type textarea "Write a htms, css and js for a E-Learing"
type textarea "x"
type textarea "Write a htms, css and js for a E-Learin"
type textarea "x"
type textarea "Write a htms, css and js for a E-Leari"
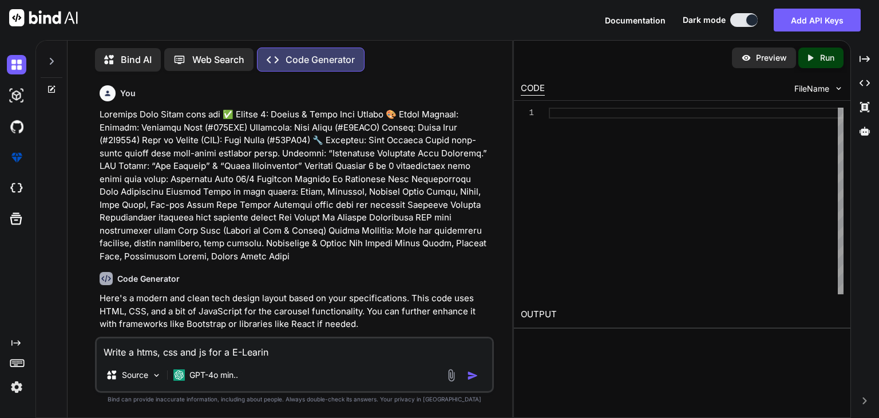
type textarea "x"
type textarea "Write a htms, css and js for a E-Lear"
type textarea "x"
type textarea "Write a htms, css and js for a E-Learn"
type textarea "x"
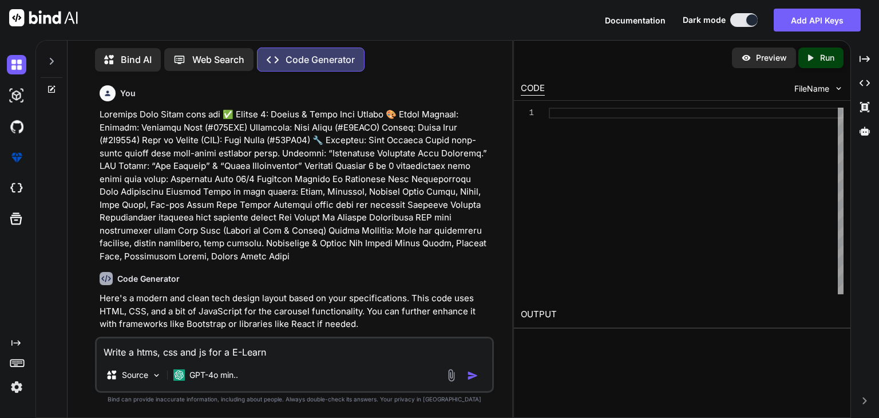
type textarea "Write a htms, css and js for a E-Learni"
type textarea "x"
type textarea "Write a htms, css and js for a E-Learnin"
type textarea "x"
type textarea "Write a htms, css and js for a E-Learning"
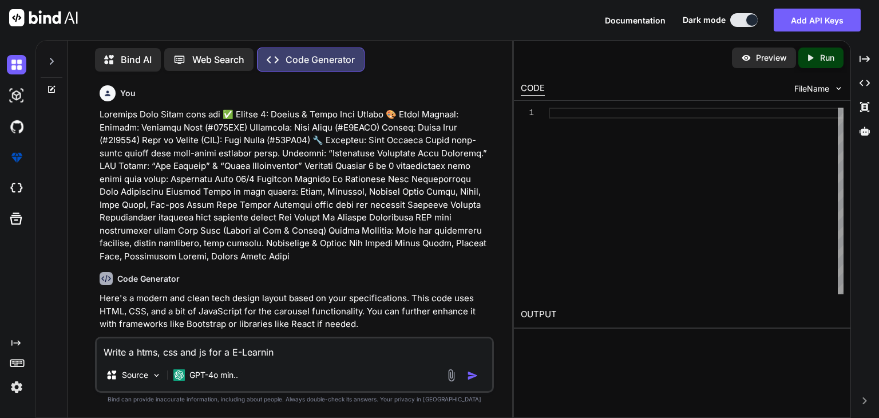
type textarea "x"
type textarea "Write a htms, css and js for a E-Learning"
type textarea "x"
type textarea "Write a htms, css and js for a E-Learning W"
type textarea "x"
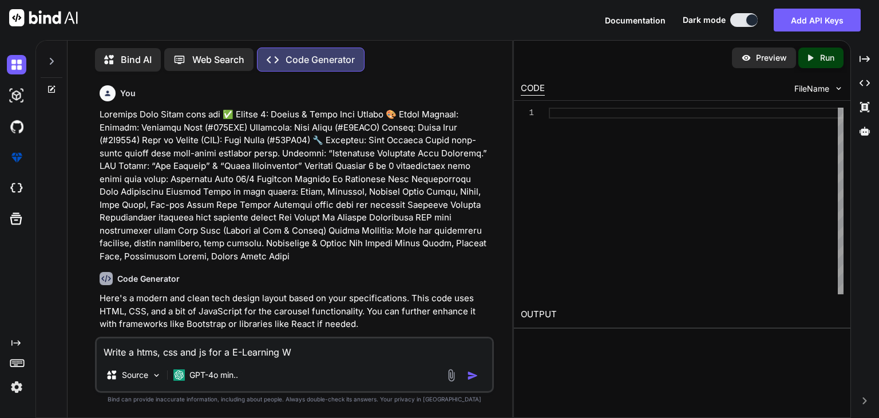
type textarea "Write a htms, css and js for a E-Learning We"
type textarea "x"
type textarea "Write a htms, css and js for a E-Learning Web"
type textarea "x"
type textarea "Write a htms, css and js for a E-Learning Webs"
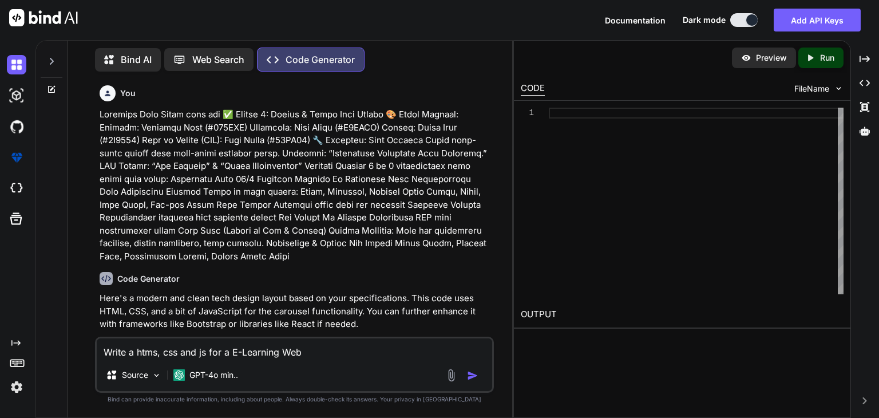
type textarea "x"
type textarea "Write a htms, css and js for a E-Learning Websi"
type textarea "x"
type textarea "Write a htms, css and js for a E-Learning Websit"
type textarea "x"
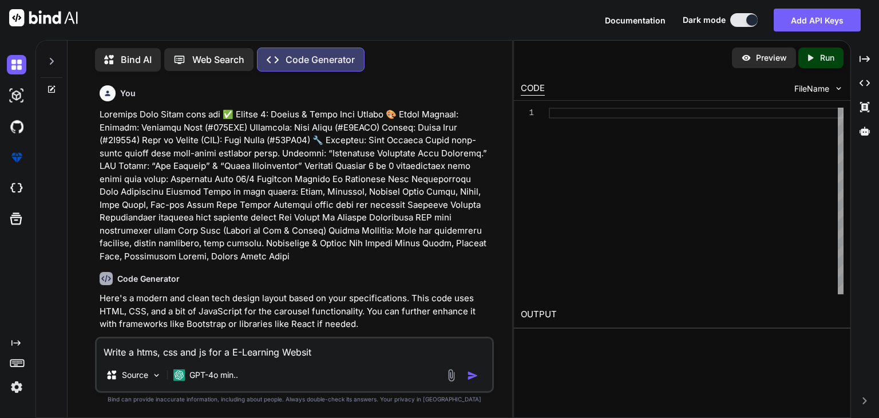
type textarea "Write a htms, css and js for a E-Learning Website"
type textarea "x"
type textarea "Write a htms, css and js for a E-Learning Website."
type textarea "x"
type textarea "Write a htms, css and js for a E-Learning Website."
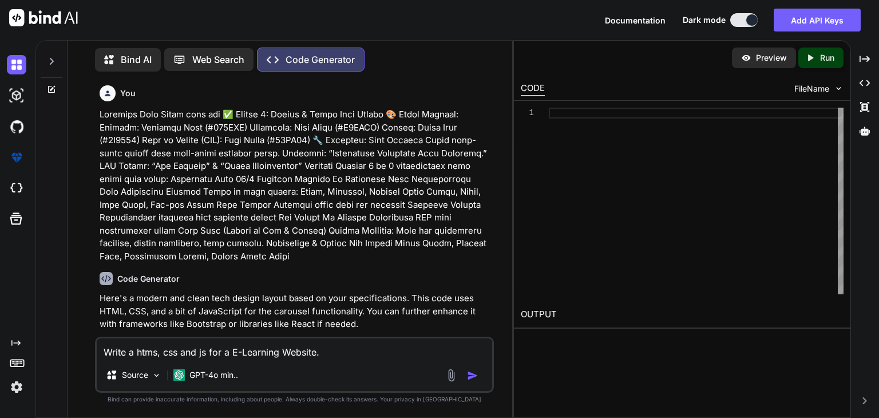
type textarea "x"
type textarea "Write a htms, css and js for a E-Learning Website. P"
type textarea "x"
type textarea "Write a htms, css and js for a E-Learning Website. Pa"
type textarea "x"
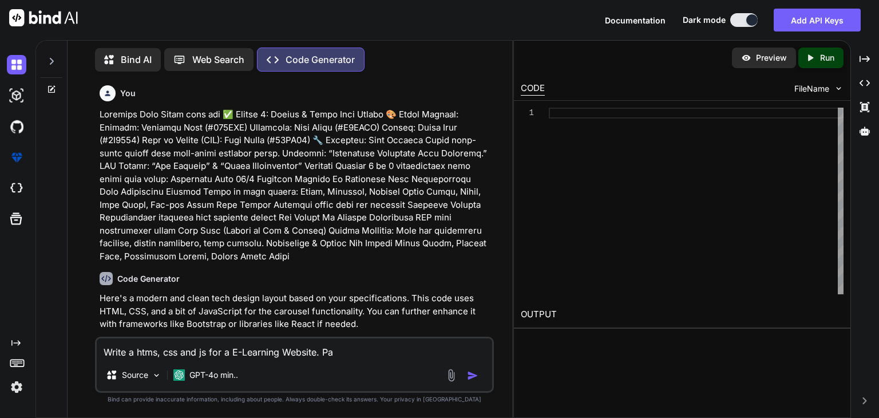
type textarea "Write a htms, css and js for a E-Learning Website. Pag"
type textarea "x"
type textarea "Write a htms, css and js for a E-Learning Website. Page"
type textarea "x"
type textarea "Write a htms, css and js for a E-Learning Website. Pages"
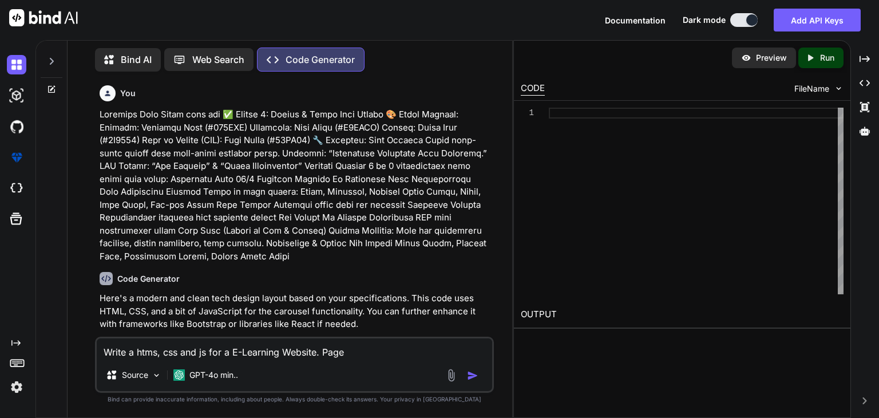
type textarea "x"
type textarea "Write a htms, css and js for a E-Learning Website. Pages"
type textarea "x"
type textarea "Write a htms, css and js for a E-Learning Website. Pages a"
type textarea "x"
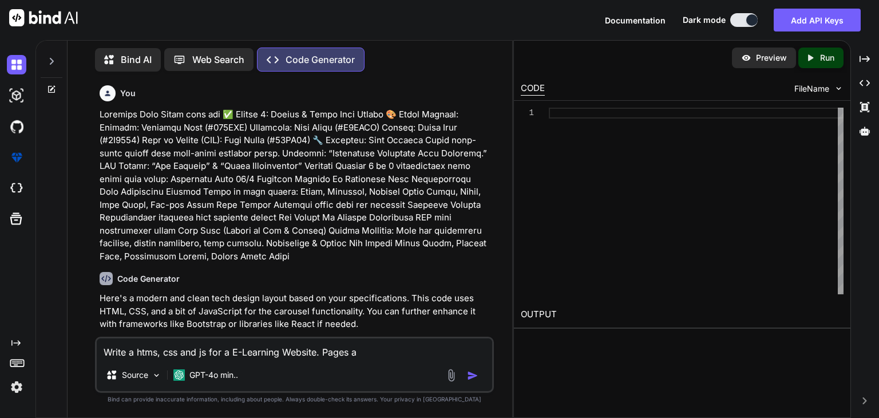
type textarea "Write a htms, css and js for a E-Learning Website. Pages ar"
type textarea "x"
type textarea "Write a htms, css and js for a E-Learning Website. Pages are"
type textarea "x"
type textarea "Write a htms, css and js for a E-Learning Website. Pages are"
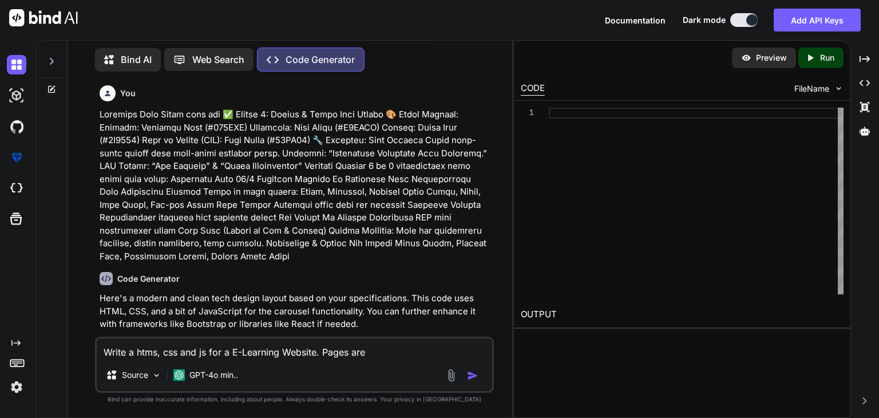
type textarea "x"
type textarea "Write a htms, css and js for a E-Learning Website. Pages are H"
type textarea "x"
type textarea "Write a htms, css and js for a E-Learning Website. Pages are Ho"
type textarea "x"
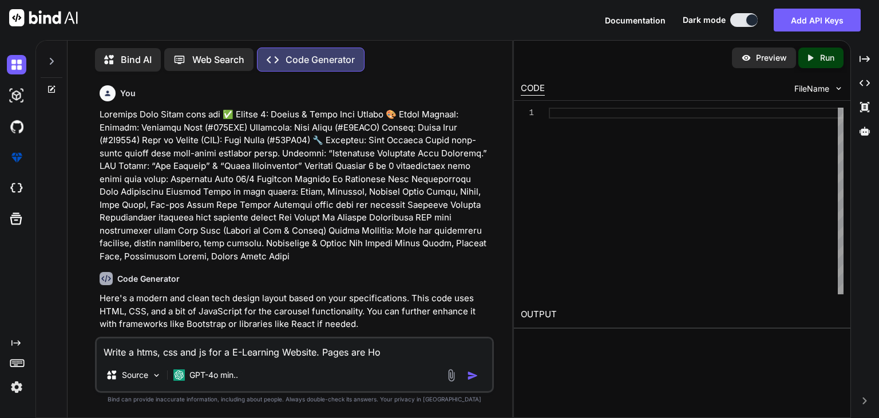
type textarea "Write a htms, css and js for a E-Learning Website. Pages are Hom"
type textarea "x"
type textarea "Write a htms, css and js for a E-Learning Website. Pages are Home"
type textarea "x"
type textarea "Write a htms, css and js for a E-Learning Website. Pages are Home,"
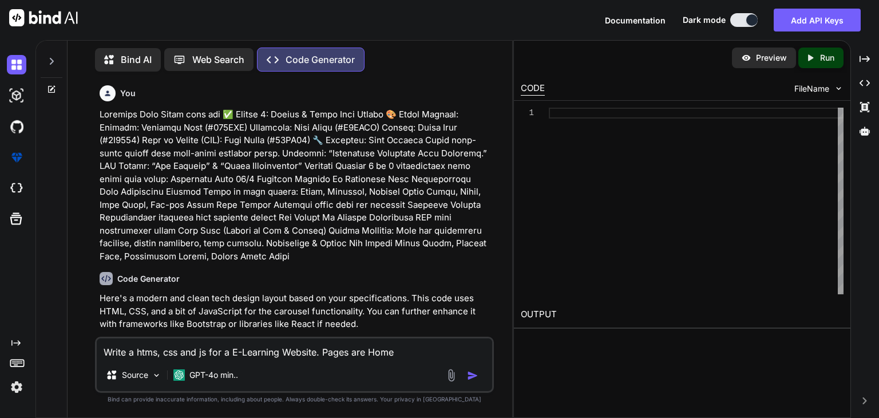
type textarea "x"
type textarea "Write a htms, css and js for a E-Learning Website. Pages are Home,"
type textarea "x"
type textarea "Write a htms, css and js for a E-Learning Website. Pages are Home, A"
type textarea "x"
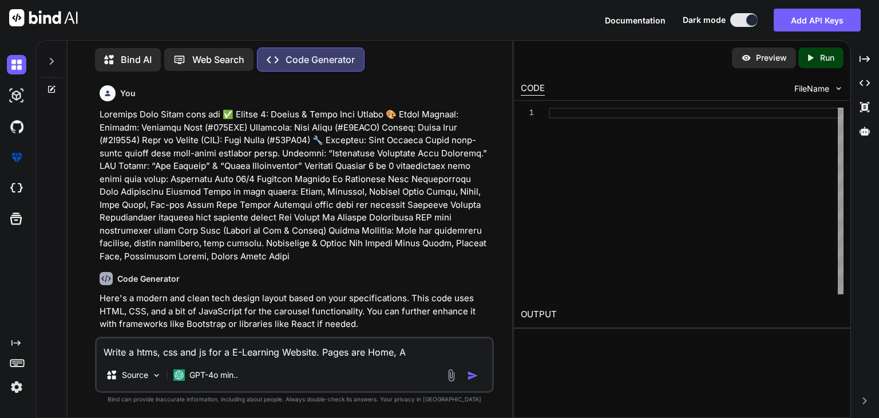
type textarea "Write a htms, css and js for a E-Learning Website. Pages are Home, Ab"
type textarea "x"
type textarea "Write a htms, css and js for a E-Learning Website. Pages are Home, Abo"
type textarea "x"
type textarea "Write a htms, css and js for a E-Learning Website. Pages are Home, Abou"
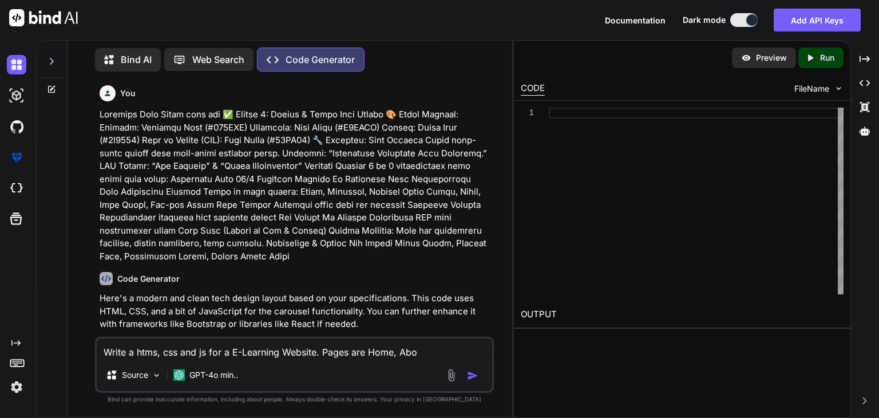
type textarea "x"
type textarea "Write a htms, css and js for a E-Learning Website. Pages are Home, About"
type textarea "x"
type textarea "Write a htms, css and js for a E-Learning Website. Pages are Home, About,"
type textarea "x"
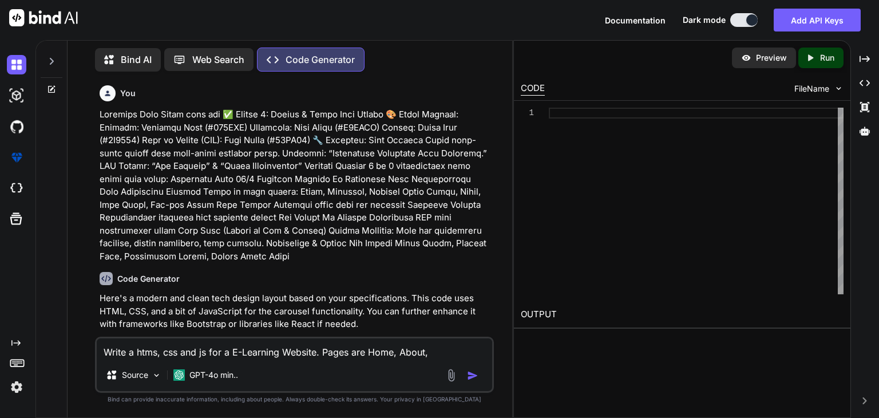
type textarea "Write a htms, css and js for a E-Learning Website. Pages are Home, About,"
type textarea "x"
type textarea "Write a htms, css and js for a E-Learning Website. Pages are Home, About, S"
type textarea "x"
type textarea "Write a htms, css and js for a E-Learning Website. Pages are Home, About, Se"
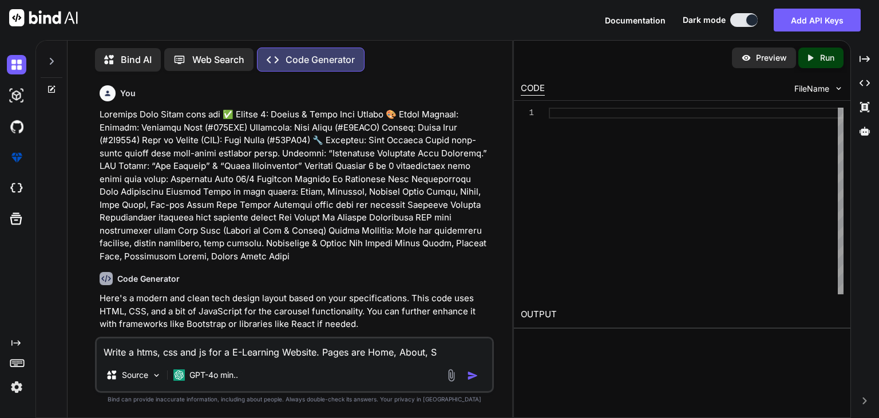
type textarea "x"
type textarea "Write a htms, css and js for a E-Learning Website. Pages are Home, About, Ser"
type textarea "x"
type textarea "Write a htms, css and js for a E-Learning Website. Pages are Home, About, Serv"
type textarea "x"
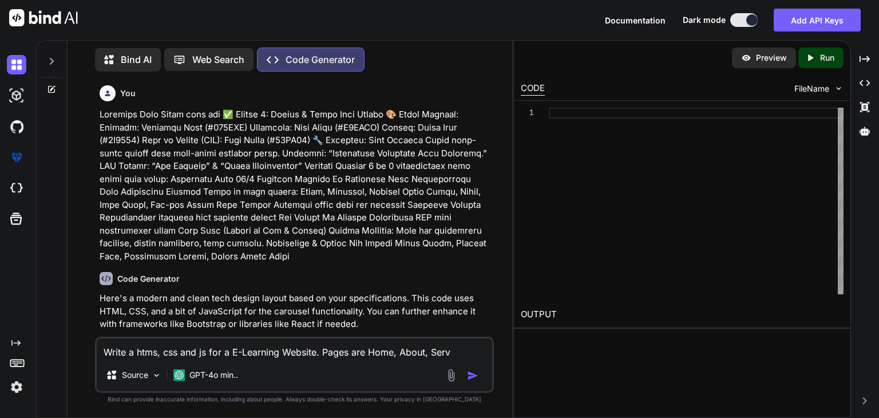
type textarea "Write a htms, css and js for a E-Learning Website. Pages are Home, About, Servi"
type textarea "x"
type textarea "Write a htms, css and js for a E-Learning Website. Pages are Home, About, Servic"
type textarea "x"
type textarea "Write a htms, css and js for a E-Learning Website. Pages are Home, About, Servi…"
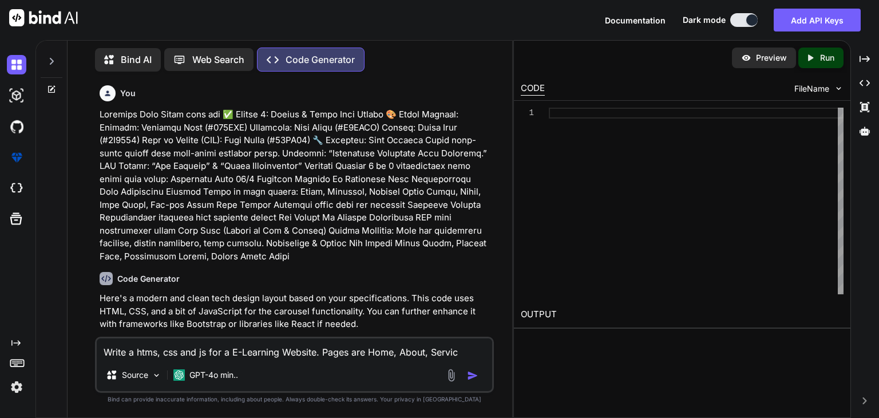
type textarea "x"
type textarea "Write a htms, css and js for a E-Learning Website. Pages are Home, About, Servi…"
type textarea "x"
type textarea "Write a htms, css and js for a E-Learning Website. Pages are Home, About, Servi…"
type textarea "x"
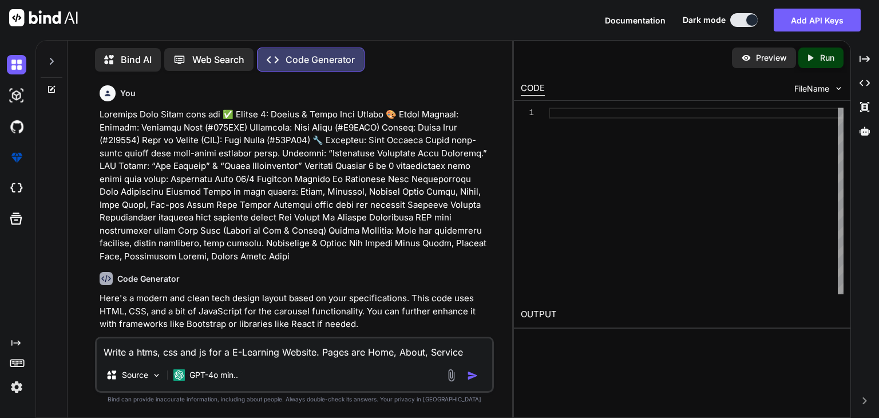
type textarea "Write a htms, css and js for a E-Learning Website. Pages are Home, About, Servic"
type textarea "x"
type textarea "Write a htms, css and js for a E-Learning Website. Pages are Home, About, Servi"
type textarea "x"
type textarea "Write a htms, css and js for a E-Learning Website. Pages are Home, About, Serv"
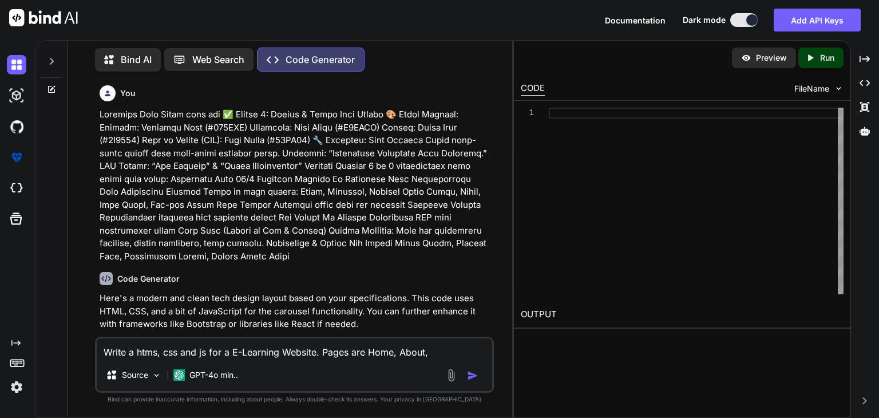
type textarea "x"
type textarea "Write a htms, css and js for a E-Learning Website. Pages are Home, About, Ser"
type textarea "x"
type textarea "Write a htms, css and js for a E-Learning Website. Pages are Home, About, Se"
type textarea "x"
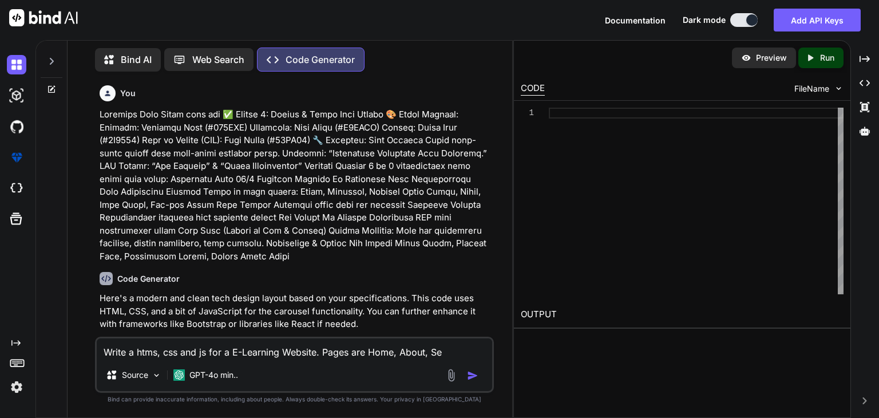
type textarea "Write a htms, css and js for a E-Learning Website. Pages are Home, About, S"
type textarea "x"
type textarea "Write a htms, css and js for a E-Learning Website. Pages are Home, About,"
type textarea "x"
type textarea "Write a htms, css and js for a E-Learning Website. Pages are Home, About, C"
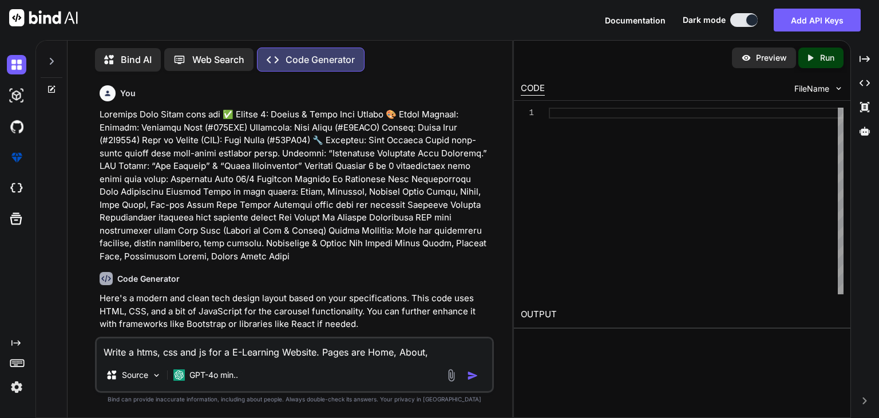
type textarea "x"
type textarea "Write a htms, css and js for a E-Learning Website. Pages are Home, About, Cl"
type textarea "x"
type textarea "Write a htms, css and js for a E-Learning Website. Pages are Home, About, Cla"
type textarea "x"
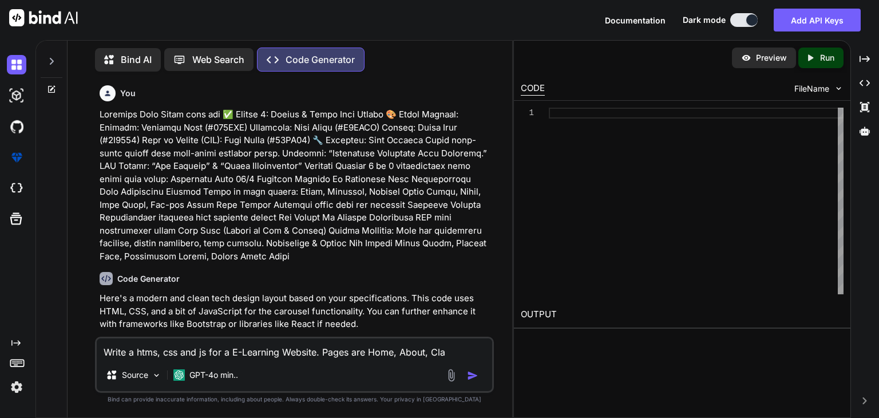
type textarea "Write a htms, css and js for a E-Learning Website. Pages are Home, About, Clas"
type textarea "x"
type textarea "Write a htms, css and js for a E-Learning Website. Pages are Home, About, Class"
type textarea "x"
type textarea "Write a htms, css and js for a E-Learning Website. Pages are Home, About, Classe"
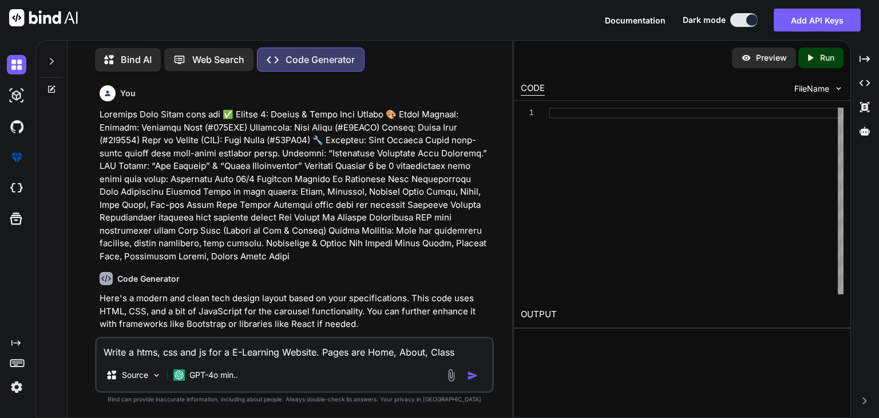
type textarea "x"
type textarea "Write a htms, css and js for a E-Learning Website. Pages are Home, About, Class…"
type textarea "x"
type textarea "Write a htms, css and js for a E-Learning Website. Pages are Home, About, Class…"
type textarea "x"
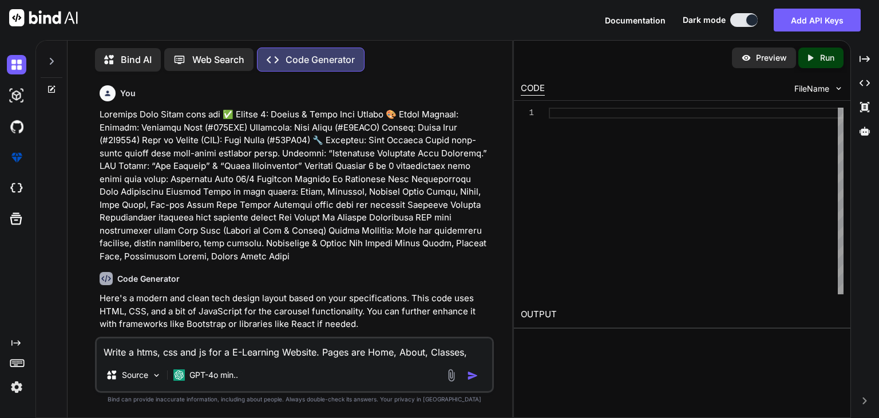
type textarea "Write a htms, css and js for a E-Learning Website. Pages are Home, About, Class…"
type textarea "x"
type textarea "Write a htms, css and js for a E-Learning Website. Pages are Home, About, Class…"
type textarea "x"
type textarea "Write a htms, css and js for a E-Learning Website. Pages are Home, About, Class…"
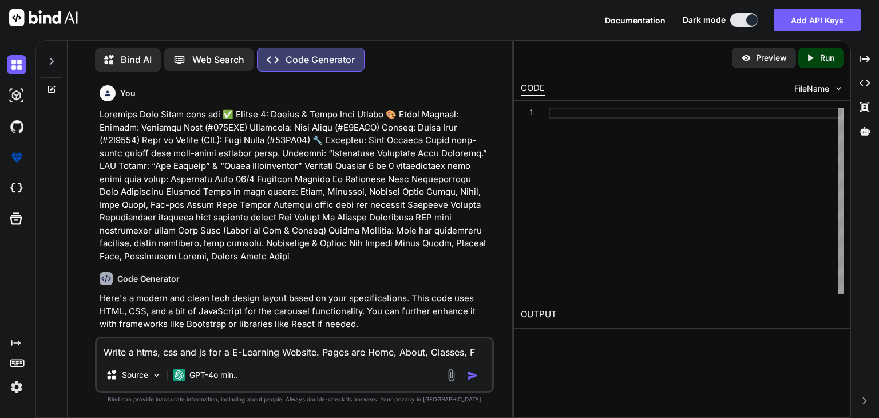
type textarea "x"
type textarea "Write a htms, css and js for a E-Learning Website. Pages are Home, About, Class…"
type textarea "x"
type textarea "Write a htms, css and js for a E-Learning Website. Pages are Home, About, Class…"
type textarea "x"
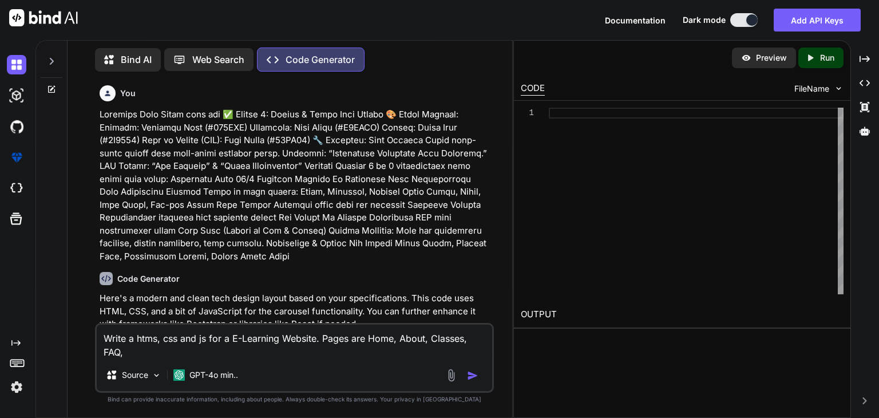
type textarea "Write a htms, css and js for a E-Learning Website. Pages are Home, About, Class…"
type textarea "x"
type textarea "Write a htms, css and js for a E-Learning Website. Pages are Home, About, Class…"
type textarea "x"
type textarea "Write a htms, css and js for a E-Learning Website. Pages are Home, About, Class…"
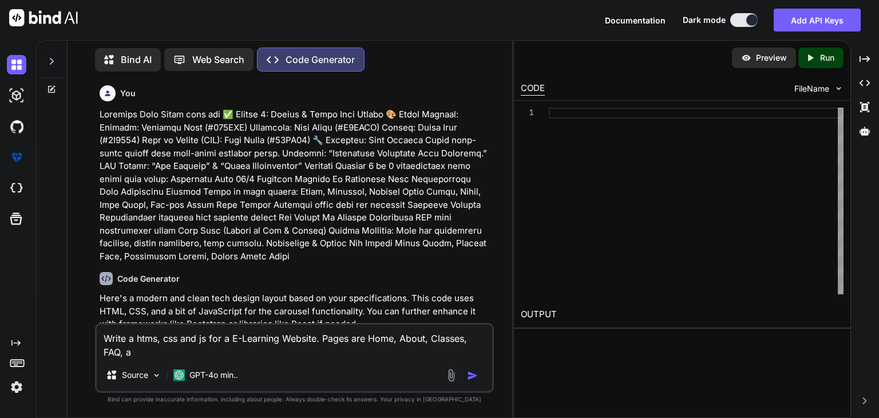
type textarea "x"
type textarea "Write a htms, css and js for a E-Learning Website. Pages are Home, About, Class…"
type textarea "x"
type textarea "Write a htms, css and js for a E-Learning Website. Pages are Home, About, Class…"
type textarea "x"
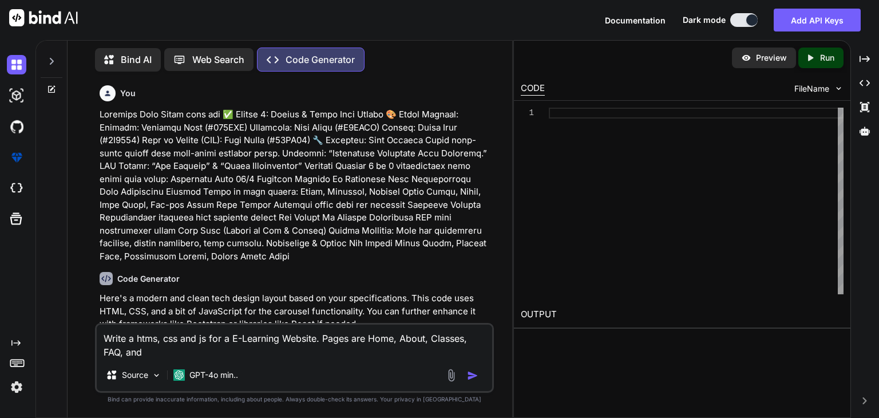
type textarea "Write a htms, css and js for a E-Learning Website. Pages are Home, About, Class…"
type textarea "x"
type textarea "Write a htms, css and js for a E-Learning Website. Pages are Home, About, Class…"
type textarea "x"
type textarea "Write a htms, css and js for a E-Learning Website. Pages are Home, About, Class…"
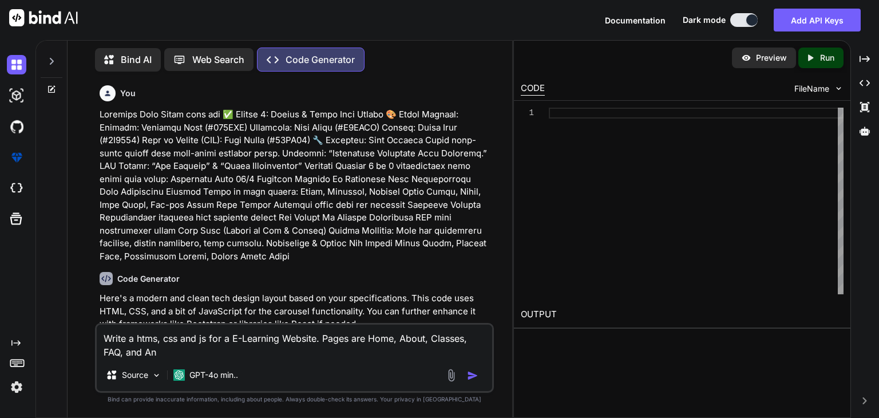
type textarea "x"
type textarea "Write a htms, css and js for a E-Learning Website. Pages are Home, About, Class…"
type textarea "x"
type textarea "Write a htms, css and js for a E-Learning Website. Pages are Home, About, Class…"
type textarea "x"
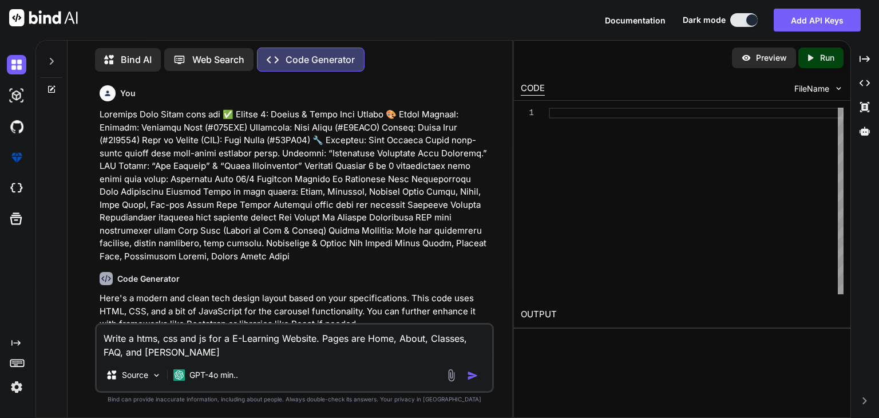
type textarea "Write a htms, css and js for a E-Learning Website. Pages are Home, About, Class…"
type textarea "x"
type textarea "Write a htms, css and js for a E-Learning Website. Pages are Home, About, Class…"
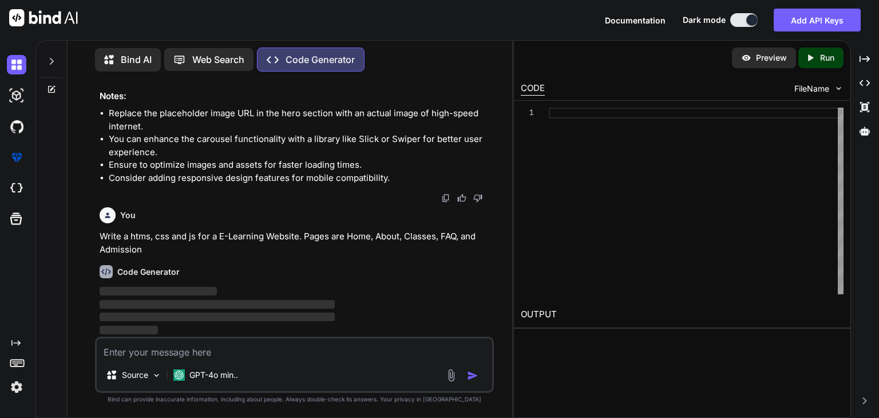
scroll to position [3571, 0]
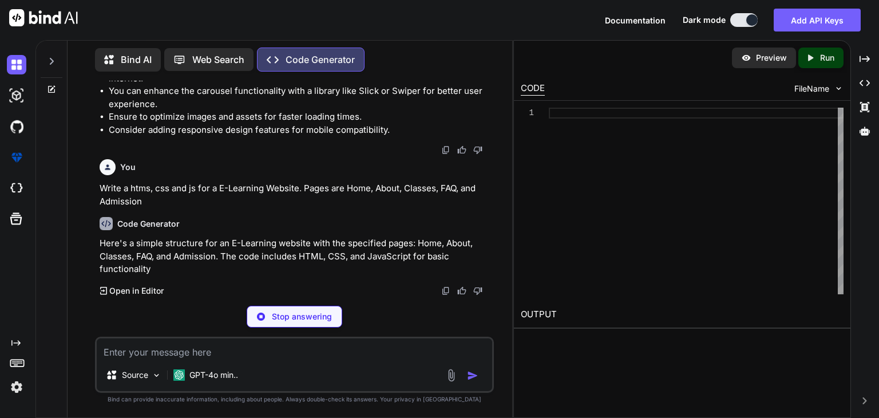
drag, startPoint x: 289, startPoint y: 216, endPoint x: 284, endPoint y: 316, distance: 100.2
click at [284, 316] on p "Stop answering" at bounding box center [302, 316] width 60 height 11
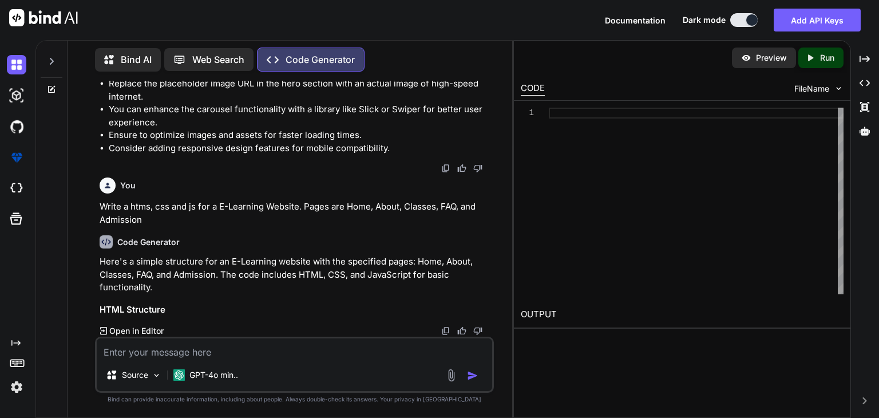
scroll to position [3601, 0]
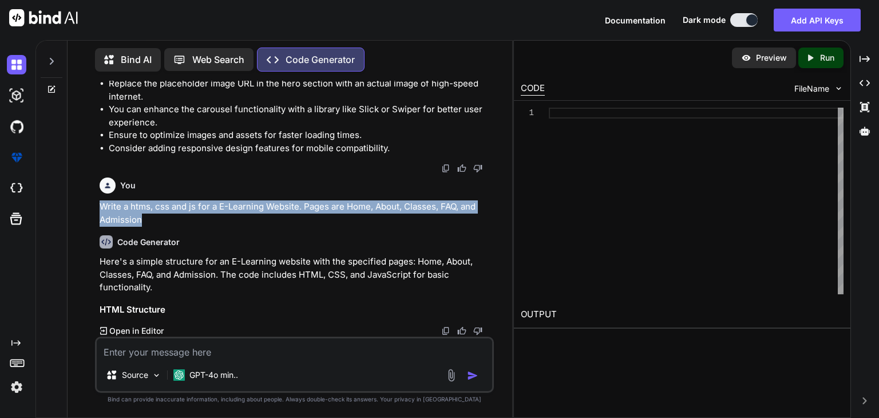
drag, startPoint x: 150, startPoint y: 220, endPoint x: 83, endPoint y: 206, distance: 68.2
click at [83, 206] on div "You Code Generator Here's a modern and clean tech design layout based on your s…" at bounding box center [294, 249] width 435 height 336
copy p "Write a htms, css and js for a E-Learning Website. Pages are Home, About, Class…"
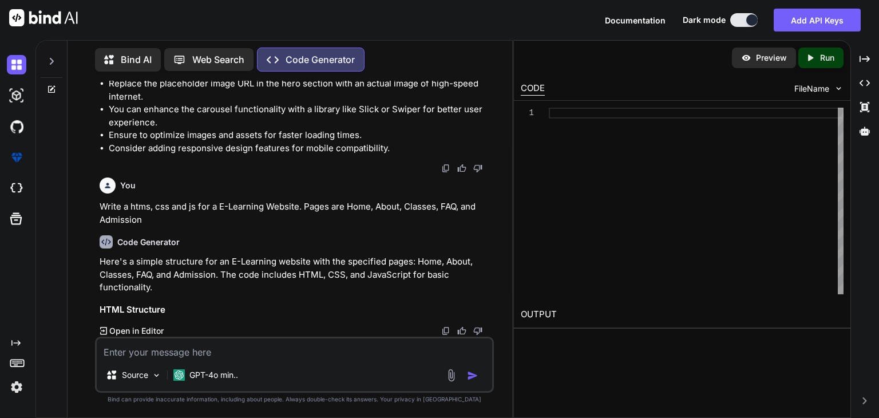
click at [158, 349] on textarea at bounding box center [294, 348] width 395 height 21
paste textarea "Write a htms, css and js for a E-Learning Website. Pages are Home, About, Class…"
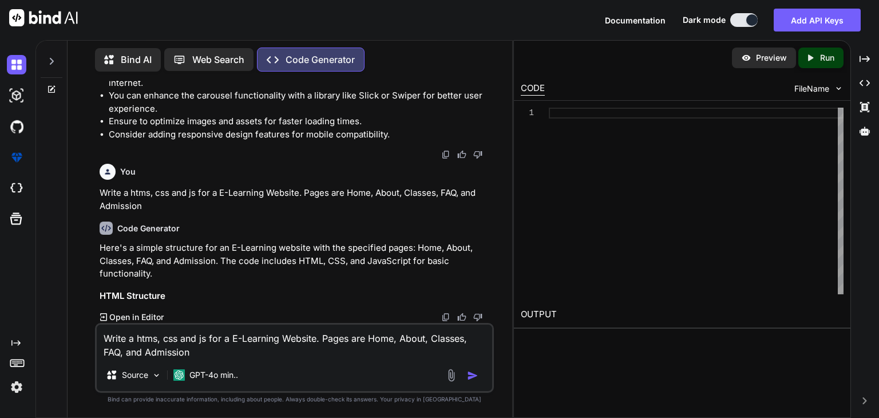
click at [158, 341] on textarea "Write a htms, css and js for a E-Learning Website. Pages are Home, About, Class…" at bounding box center [294, 341] width 395 height 34
click at [156, 339] on textarea "Write a htms, css and js for a E-Learning Website. Pages are Home, About, Class…" at bounding box center [294, 341] width 395 height 34
click at [195, 351] on textarea "Write a html, css and js for a E-Learning Website. Pages are Home, About, Class…" at bounding box center [294, 341] width 395 height 34
click at [204, 339] on textarea "Write a html, css and js for a E-Learning Website. Pages are Home, About, Class…" at bounding box center [294, 341] width 395 height 34
click at [175, 339] on textarea "Write a html, css and js for a E-Learning Website. Pages are Home, About, Class…" at bounding box center [294, 341] width 395 height 34
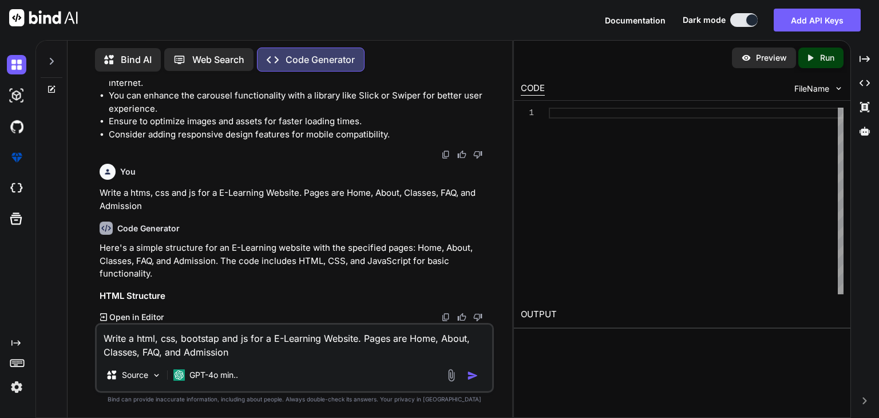
click at [247, 347] on textarea "Write a html, css, bootstap and js for a E-Learning Website. Pages are Home, Ab…" at bounding box center [294, 341] width 395 height 34
click at [204, 337] on textarea "Write a html, css, bootstap and js for a E-Learning Website. Pages are Home, Ab…" at bounding box center [294, 341] width 395 height 34
click at [207, 339] on textarea "Write a html, css, bootstap and js for a E-Learning Website. Pages are Home, Ab…" at bounding box center [294, 341] width 395 height 34
click at [212, 339] on textarea "Write a html, css, bootstap and js for a E-Learning Website. Pages are Home, Ab…" at bounding box center [294, 341] width 395 height 34
click at [255, 351] on textarea "Write a html, css, bootstarp and js for a E-Learning Website. Pages are Home, A…" at bounding box center [294, 341] width 395 height 34
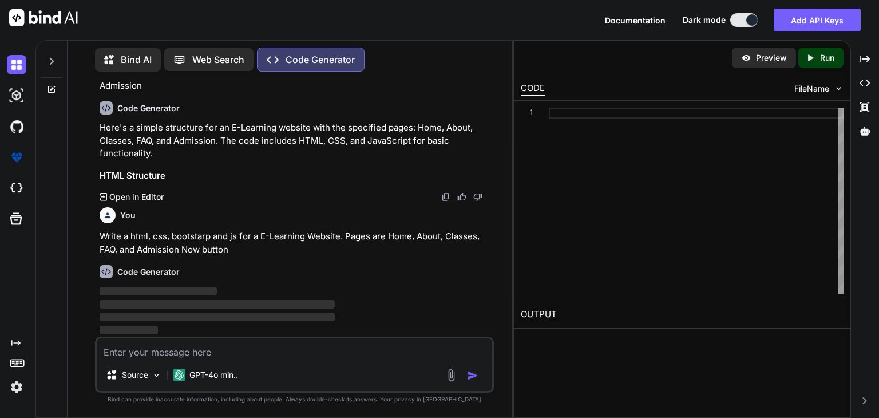
scroll to position [3735, 0]
